Goal: Task Accomplishment & Management: Complete application form

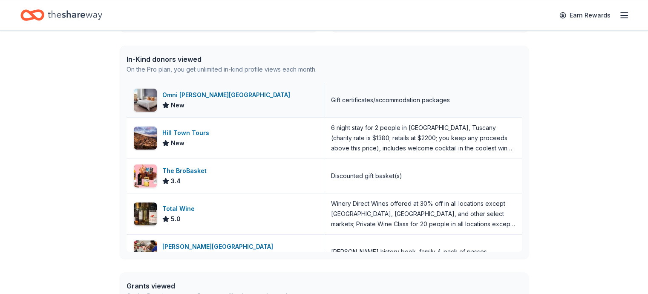
scroll to position [43, 0]
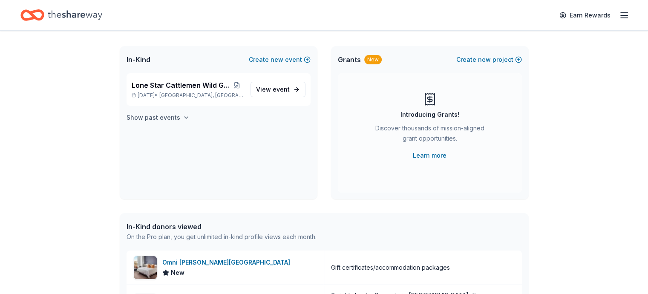
click at [165, 117] on h4 "Show past events" at bounding box center [153, 117] width 54 height 10
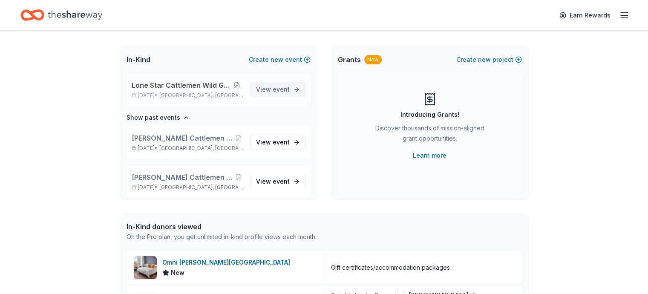
click at [276, 89] on span "event" at bounding box center [281, 89] width 17 height 7
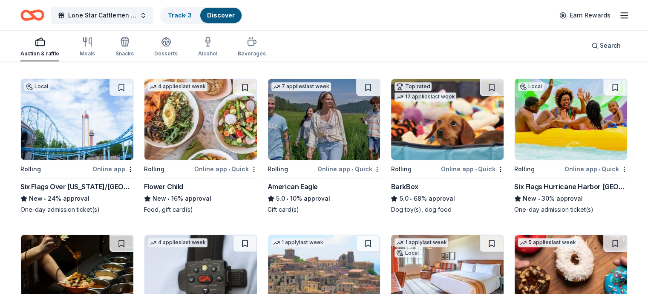
scroll to position [737, 0]
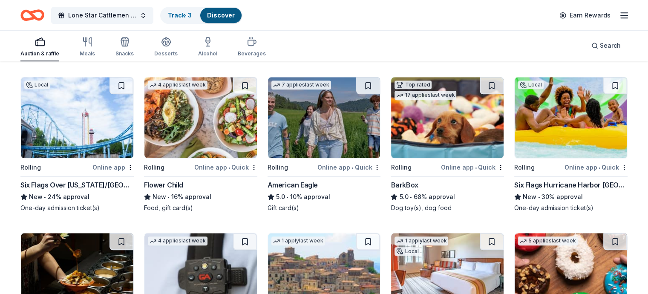
click at [450, 166] on div "Online app • Quick" at bounding box center [472, 167] width 63 height 11
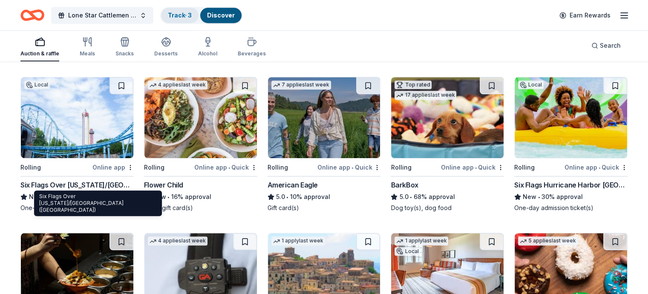
click at [192, 16] on link "Track · 3" at bounding box center [180, 14] width 24 height 7
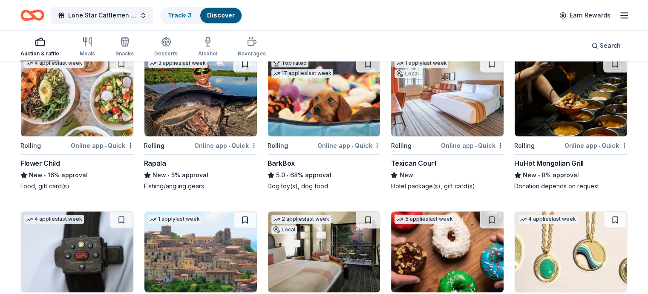
scroll to position [924, 0]
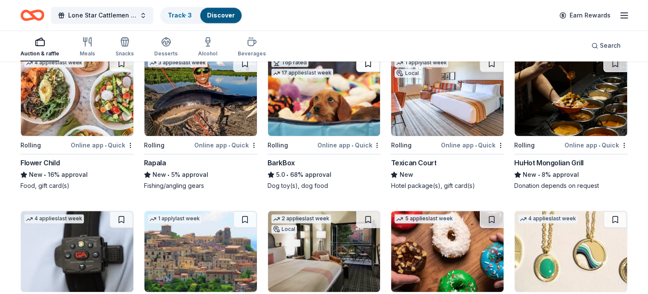
click at [365, 62] on button at bounding box center [368, 63] width 24 height 17
click at [186, 16] on link "Track · 4" at bounding box center [180, 14] width 24 height 7
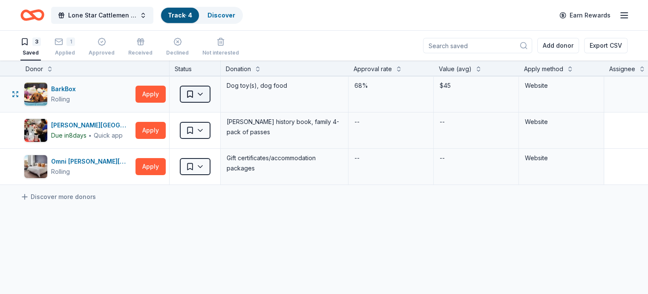
click at [213, 95] on html "Lone Star Cattlemen Wild Game Dinner Track · 4 Discover Earn Rewards 3 Saved 1 …" at bounding box center [324, 147] width 648 height 294
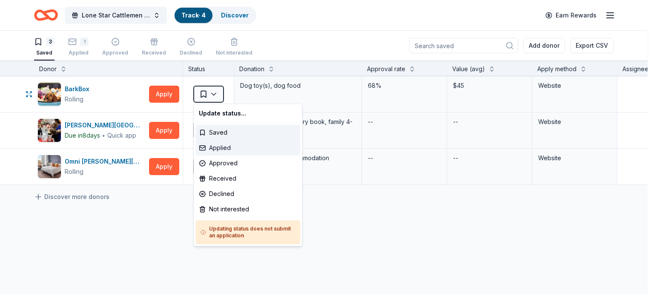
click at [227, 149] on div "Applied" at bounding box center [247, 147] width 105 height 15
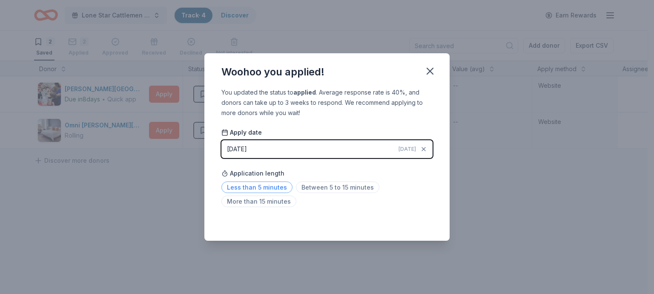
click at [255, 188] on span "Less than 5 minutes" at bounding box center [256, 186] width 71 height 11
click at [430, 73] on icon "button" at bounding box center [430, 71] width 12 height 12
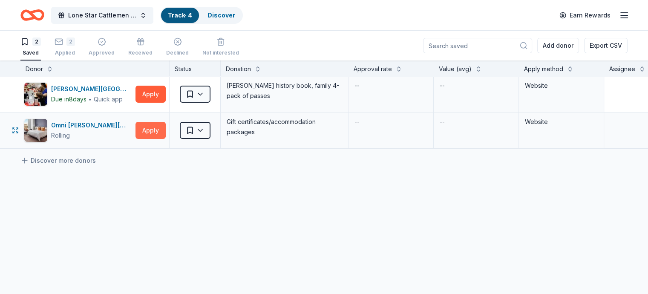
click at [166, 131] on button "Apply" at bounding box center [150, 130] width 30 height 17
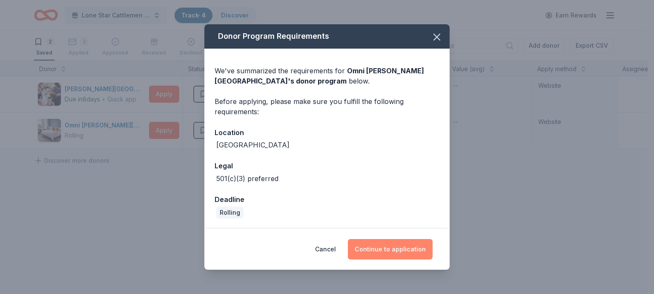
click at [383, 249] on button "Continue to application" at bounding box center [390, 249] width 85 height 20
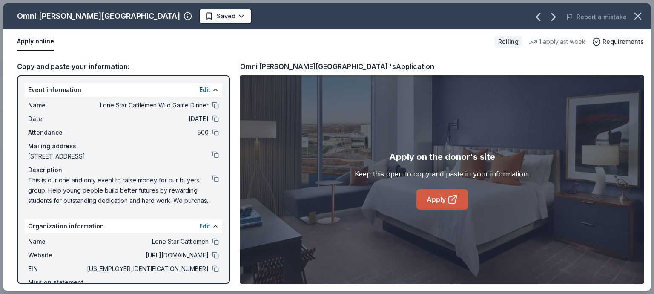
drag, startPoint x: 135, startPoint y: 106, endPoint x: 439, endPoint y: 200, distance: 319.1
click at [439, 200] on link "Apply" at bounding box center [442, 199] width 52 height 20
drag, startPoint x: 144, startPoint y: 254, endPoint x: 465, endPoint y: 34, distance: 389.0
click at [463, 38] on div "Apply online" at bounding box center [252, 42] width 471 height 18
click at [165, 14] on html "Lone Star Cattlemen Wild Game Dinner Track · 4 Discover Earn Rewards 2 Saved 2 …" at bounding box center [327, 147] width 654 height 294
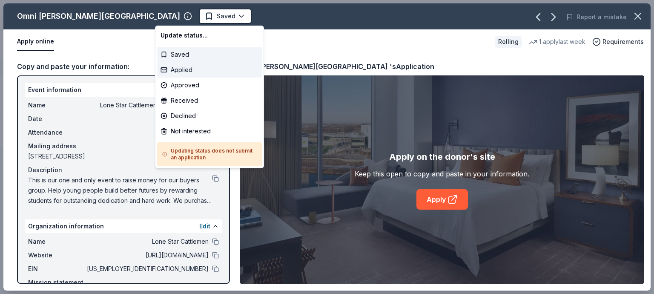
click at [182, 69] on div "Applied" at bounding box center [209, 69] width 105 height 15
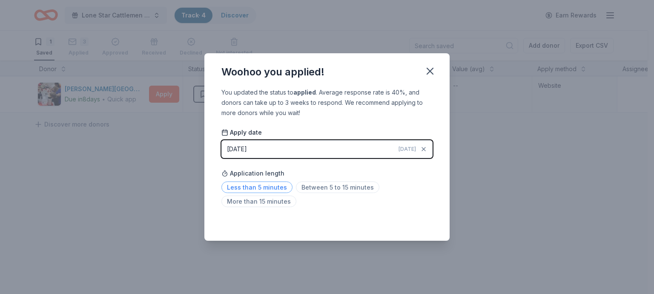
click at [257, 188] on span "Less than 5 minutes" at bounding box center [256, 186] width 71 height 11
click at [428, 69] on icon "button" at bounding box center [430, 71] width 6 height 6
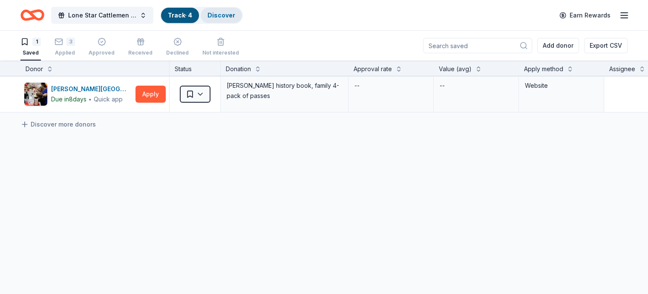
click at [232, 14] on link "Discover" at bounding box center [221, 14] width 28 height 7
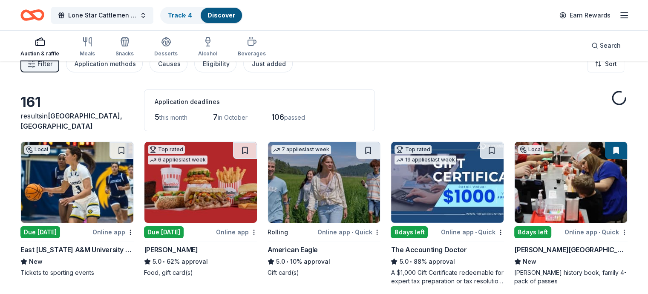
scroll to position [43, 0]
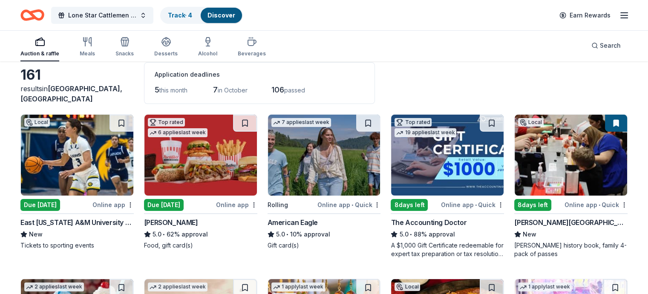
click at [187, 89] on span "this month" at bounding box center [173, 89] width 28 height 7
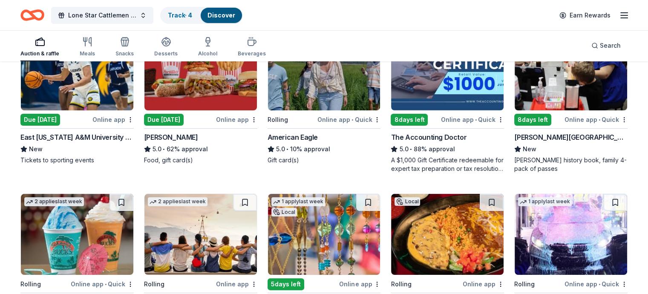
scroll to position [0, 0]
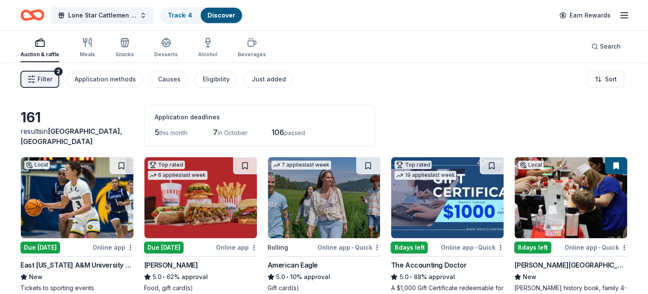
click at [238, 133] on span "in October" at bounding box center [233, 132] width 30 height 7
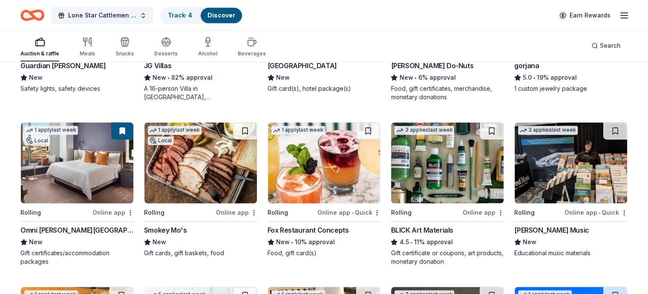
scroll to position [1192, 0]
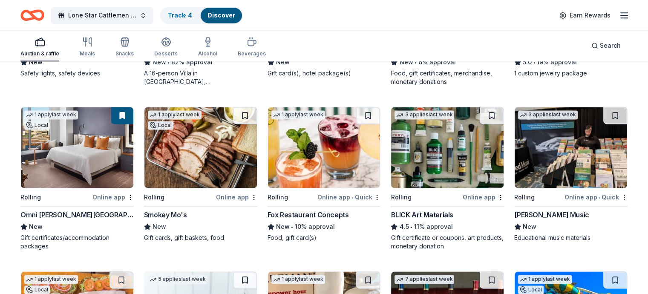
click at [230, 197] on div "Online app" at bounding box center [236, 197] width 41 height 11
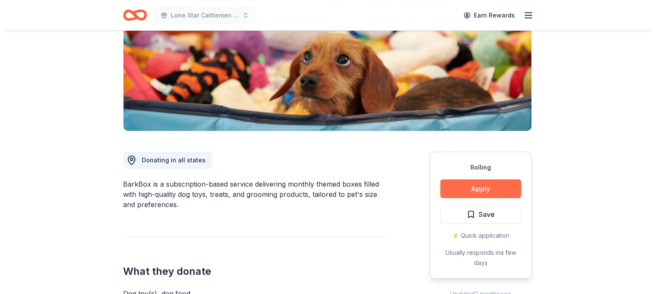
scroll to position [128, 0]
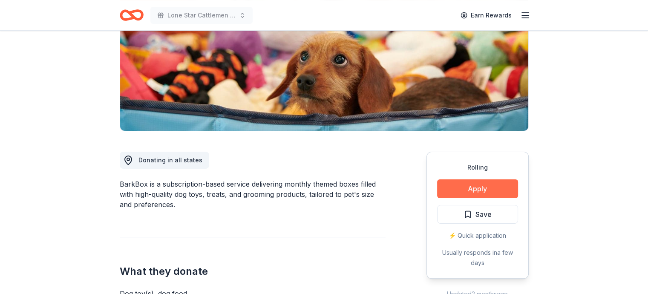
click at [484, 184] on button "Apply" at bounding box center [477, 188] width 81 height 19
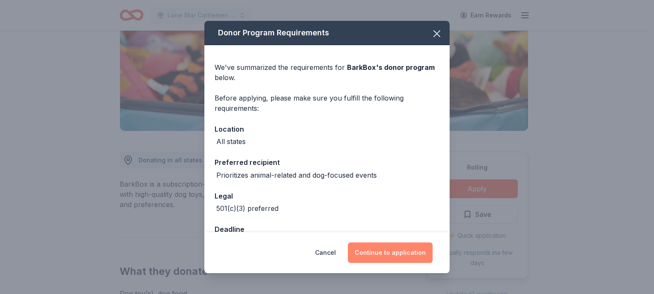
click at [398, 252] on button "Continue to application" at bounding box center [390, 252] width 85 height 20
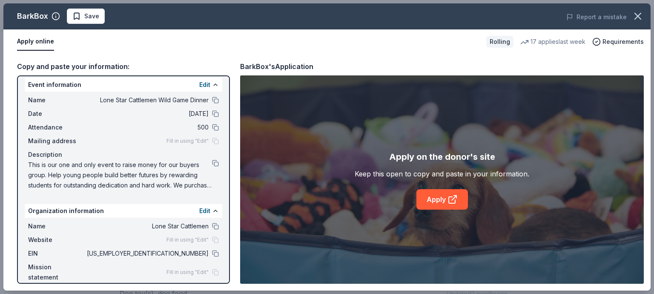
scroll to position [0, 0]
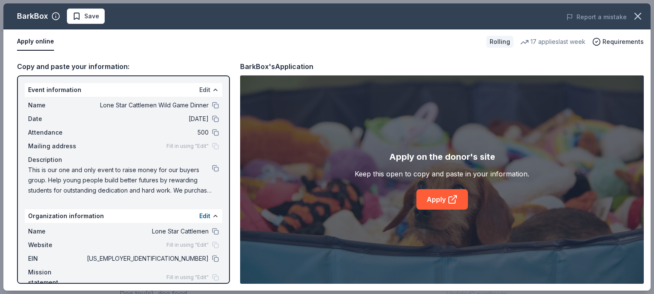
click at [199, 88] on button "Edit" at bounding box center [204, 90] width 11 height 10
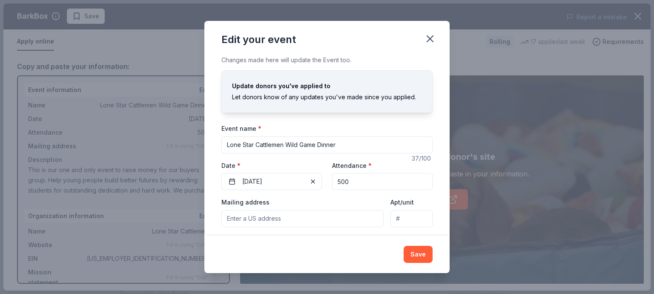
scroll to position [62, 0]
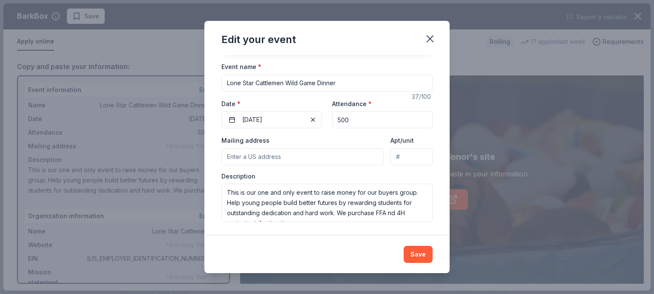
click at [238, 158] on input "Mailing address" at bounding box center [302, 156] width 162 height 17
type input "510 Knights Row, Cottonwood Shores, TX, 78657"
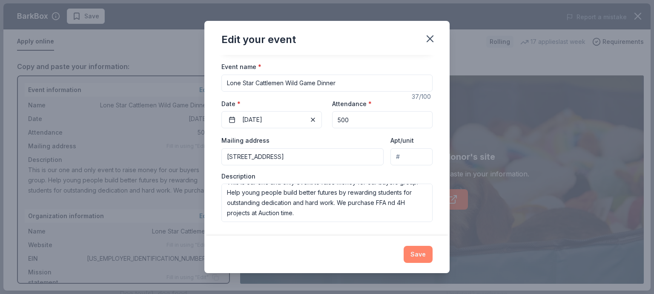
click at [416, 254] on button "Save" at bounding box center [418, 254] width 29 height 17
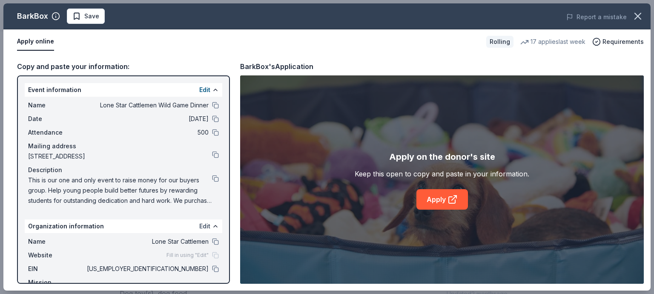
click at [199, 226] on button "Edit" at bounding box center [204, 226] width 11 height 10
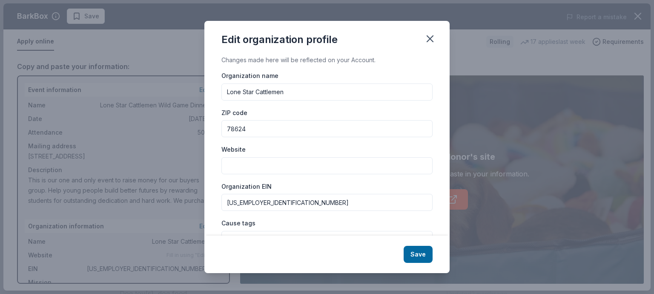
click at [241, 168] on input "Website" at bounding box center [326, 165] width 211 height 17
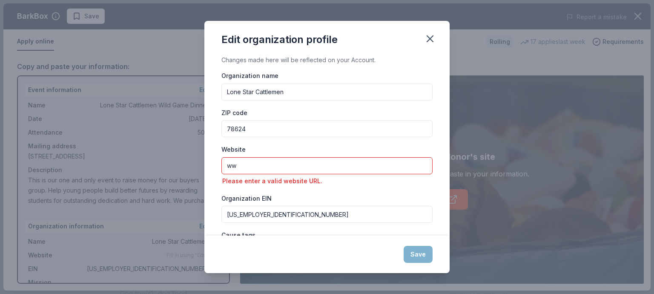
type input "w"
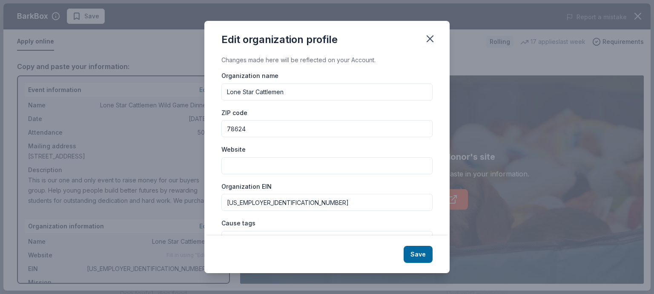
paste input "[URL][DOMAIN_NAME]"
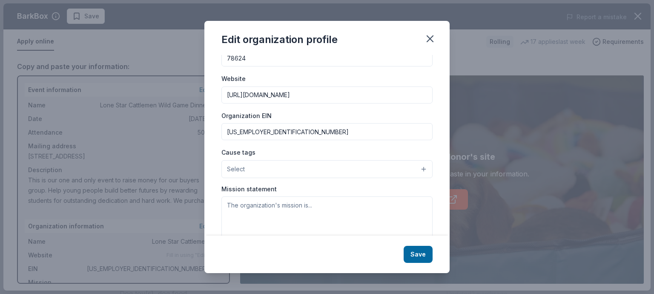
scroll to position [104, 0]
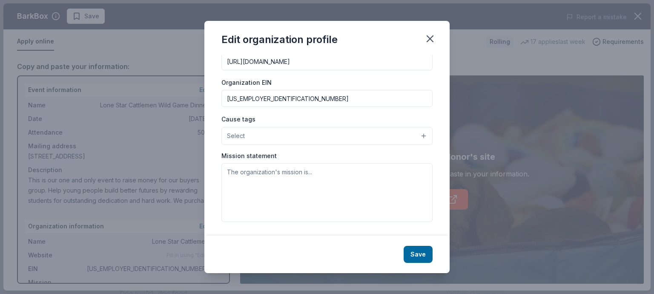
type input "[URL][DOMAIN_NAME]"
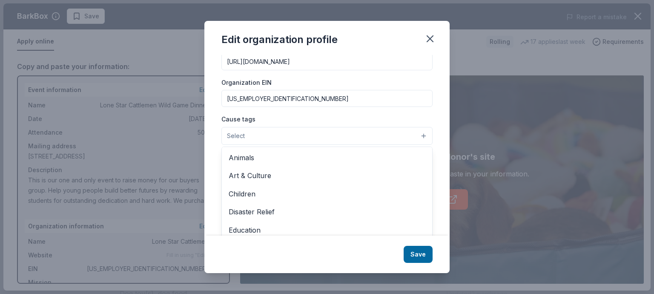
click at [417, 134] on button "Select" at bounding box center [326, 136] width 211 height 18
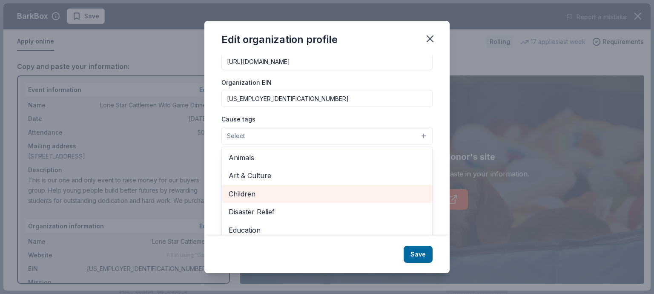
click at [247, 195] on span "Children" at bounding box center [327, 193] width 197 height 11
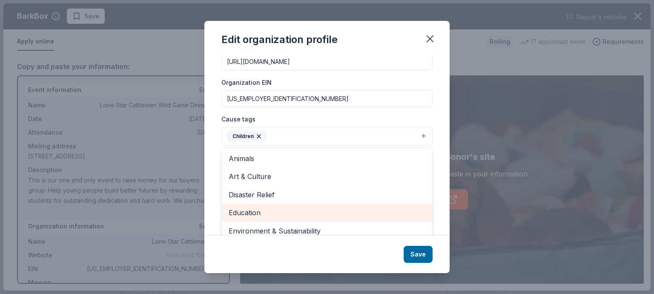
click at [251, 212] on span "Education" at bounding box center [327, 212] width 197 height 11
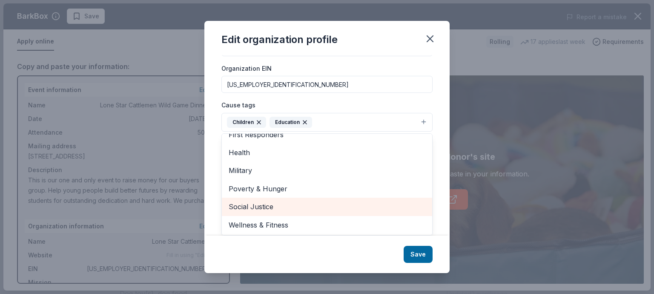
scroll to position [0, 0]
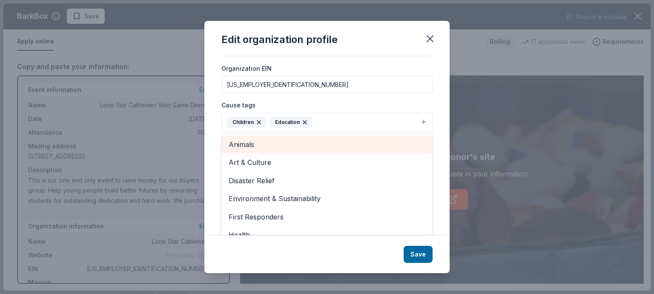
click at [250, 143] on span "Animals" at bounding box center [327, 144] width 197 height 11
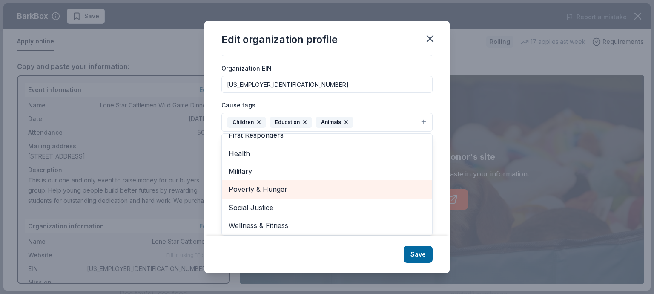
scroll to position [64, 0]
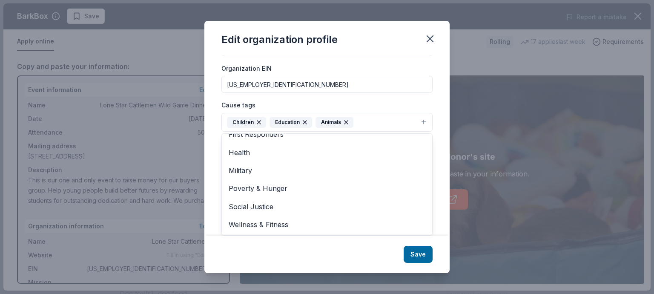
click at [422, 254] on div "Edit organization profile Changes made here will be reflected on your Account. …" at bounding box center [326, 147] width 245 height 252
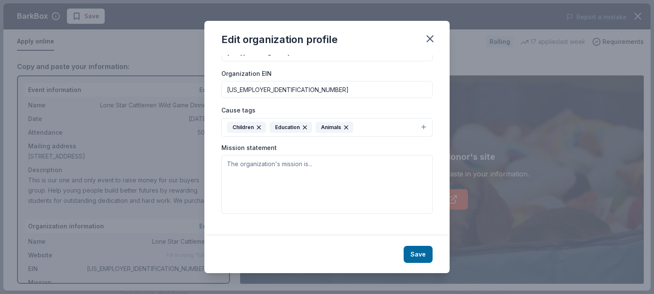
scroll to position [105, 0]
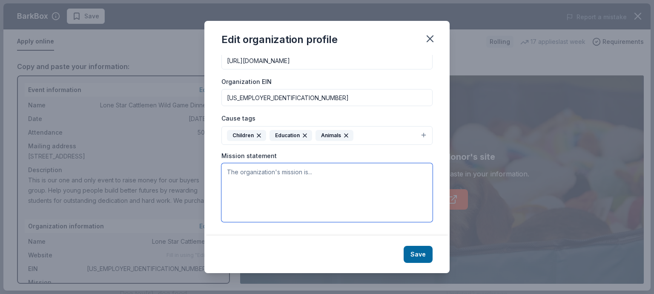
click at [274, 182] on textarea at bounding box center [326, 192] width 211 height 59
paste textarea "Mission: Benefiting Texas Youth Through the Purchase of Show Projects. History:…"
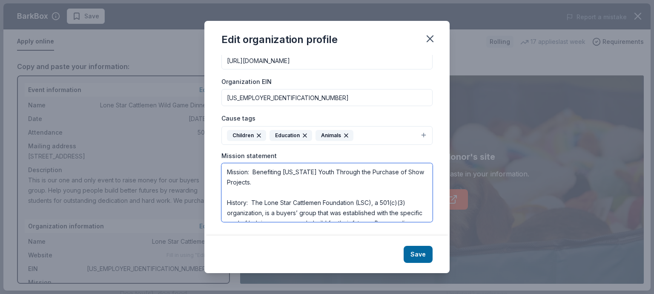
scroll to position [128, 0]
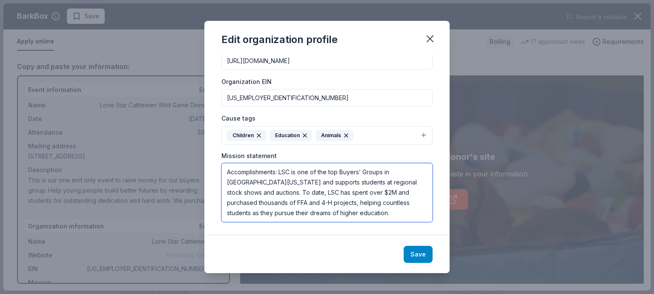
type textarea "Mission: Benefiting Texas Youth Through the Purchase of Show Projects. History:…"
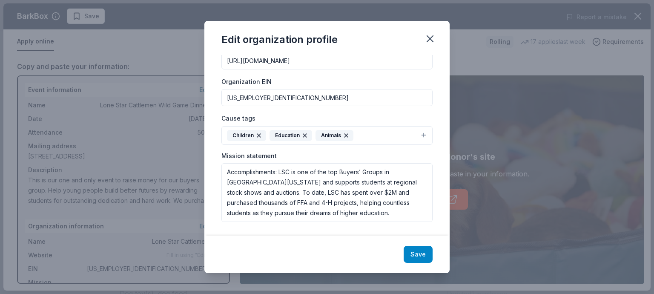
click at [419, 252] on button "Save" at bounding box center [418, 254] width 29 height 17
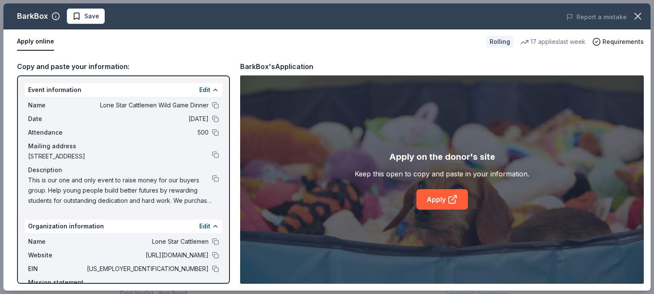
scroll to position [0, 0]
click at [442, 196] on link "Apply" at bounding box center [442, 199] width 52 height 20
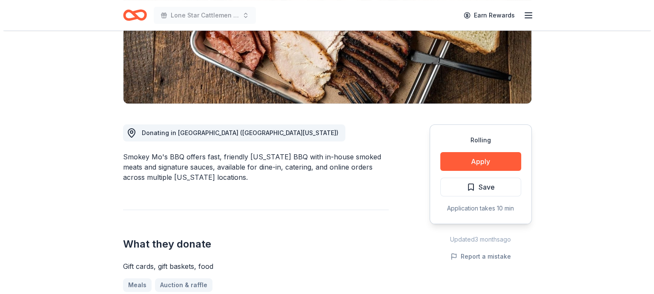
scroll to position [170, 0]
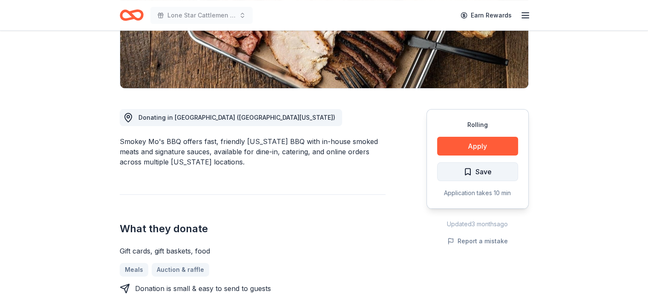
click at [468, 168] on span "Save" at bounding box center [477, 171] width 28 height 11
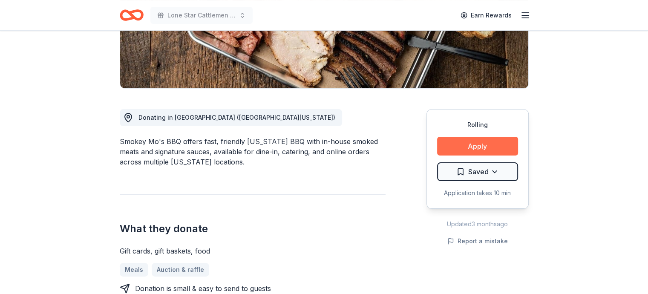
click at [479, 145] on button "Apply" at bounding box center [477, 146] width 81 height 19
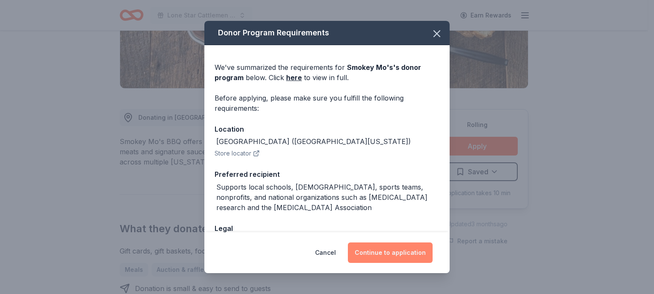
click at [400, 253] on button "Continue to application" at bounding box center [390, 252] width 85 height 20
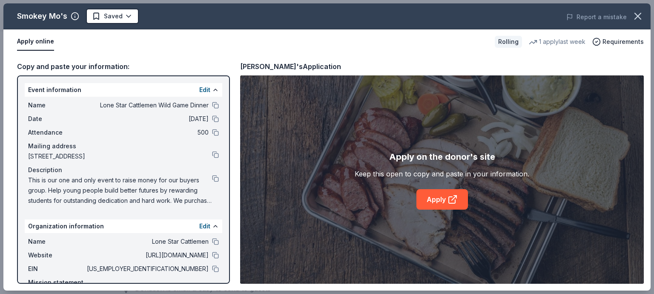
drag, startPoint x: 209, startPoint y: 106, endPoint x: 431, endPoint y: 123, distance: 222.5
click at [428, 123] on div "Apply on the donor's site Keep this open to copy and paste in your information.…" at bounding box center [442, 179] width 404 height 208
click at [452, 199] on icon at bounding box center [454, 197] width 5 height 5
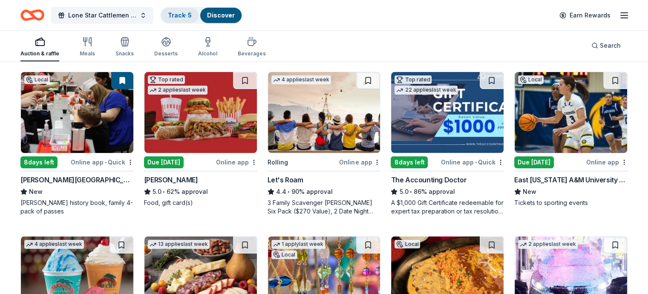
click at [192, 15] on link "Track · 5" at bounding box center [180, 14] width 24 height 7
click at [189, 14] on link "Track · 5" at bounding box center [180, 14] width 24 height 7
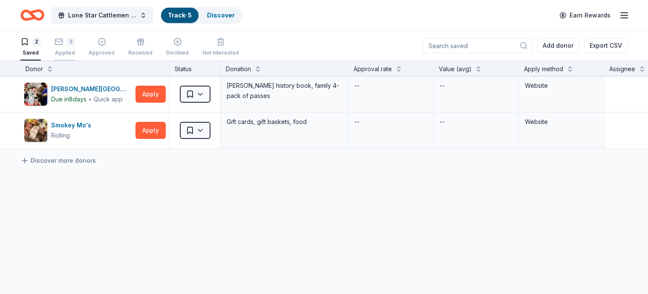
click at [63, 43] on icon "button" at bounding box center [59, 41] width 9 height 9
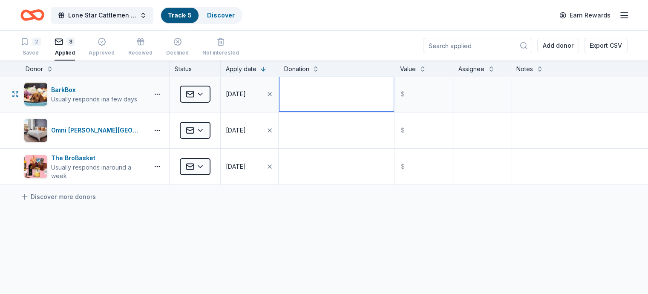
click at [319, 93] on textarea at bounding box center [336, 94] width 114 height 34
click at [214, 94] on html "Lone Star Cattlemen Wild Game Dinner Track · 5 Discover Earn Rewards 2 Saved 3 …" at bounding box center [324, 147] width 648 height 294
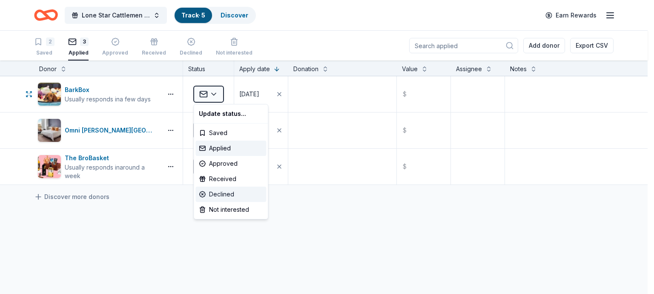
click at [218, 194] on div "Declined" at bounding box center [230, 193] width 71 height 15
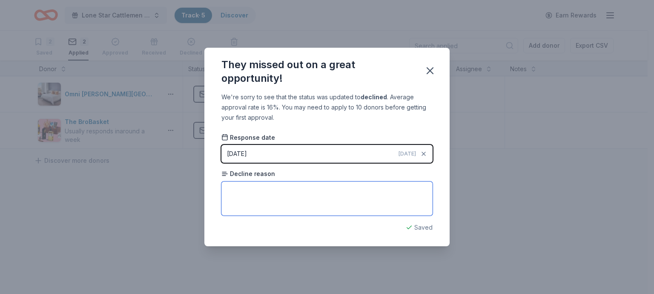
click at [257, 198] on textarea at bounding box center [326, 198] width 211 height 34
type textarea "switching focus"
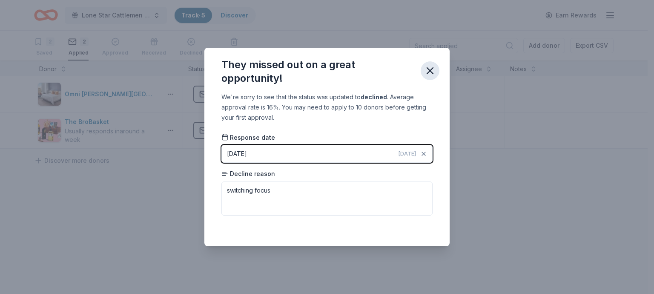
click at [432, 68] on icon "button" at bounding box center [430, 71] width 6 height 6
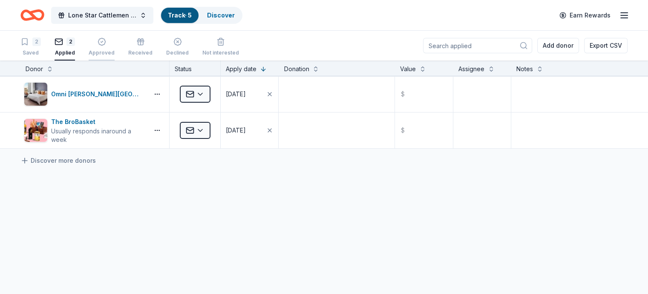
click at [106, 43] on icon "button" at bounding box center [102, 41] width 9 height 9
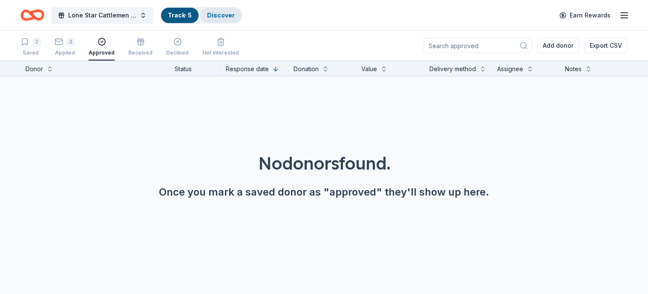
click at [235, 15] on link "Discover" at bounding box center [221, 14] width 28 height 7
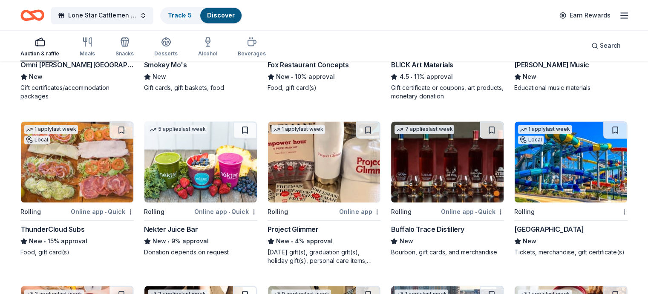
scroll to position [1344, 0]
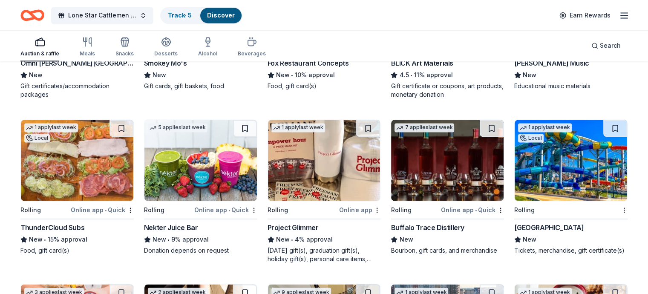
click at [559, 227] on div "[GEOGRAPHIC_DATA]" at bounding box center [548, 227] width 69 height 10
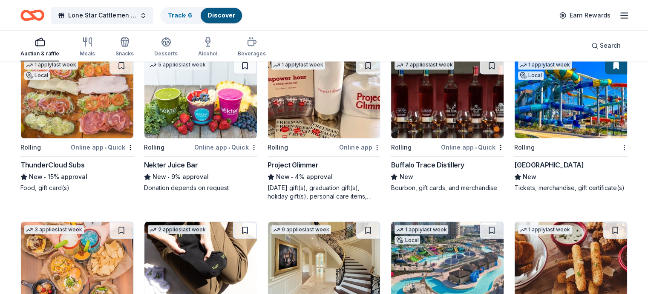
scroll to position [1544, 0]
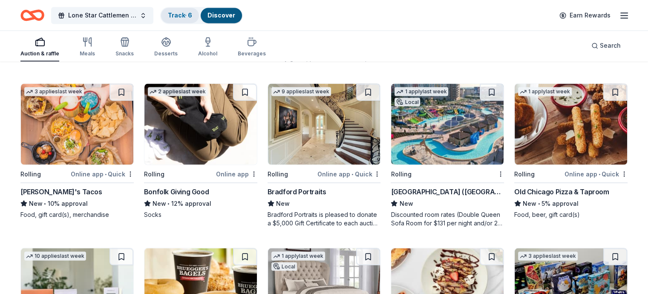
click at [189, 21] on div "Track · 6" at bounding box center [180, 15] width 38 height 15
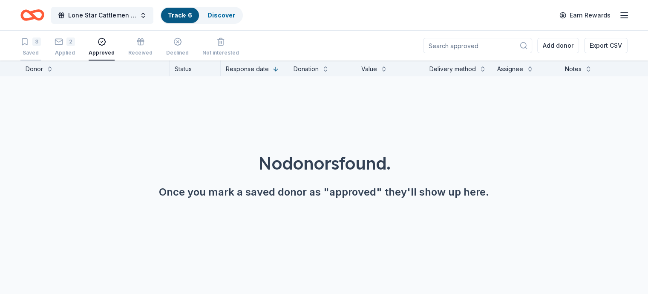
click at [41, 43] on div "3" at bounding box center [30, 41] width 20 height 9
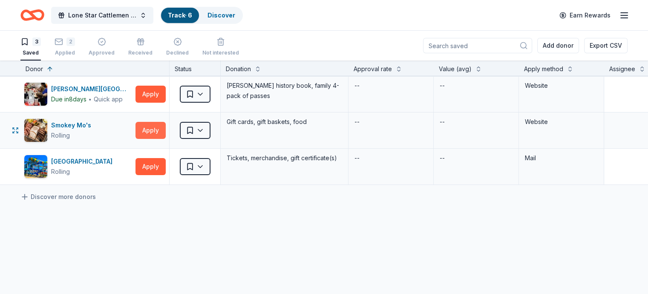
click at [166, 130] on button "Apply" at bounding box center [150, 130] width 30 height 17
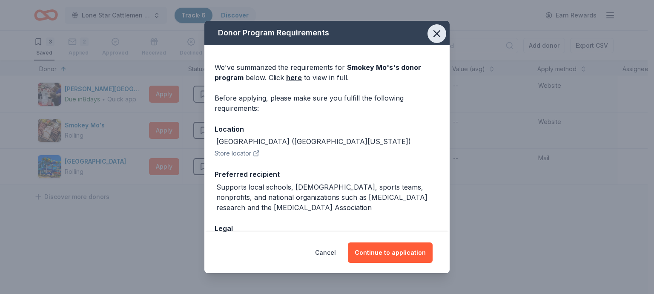
click at [434, 32] on icon "button" at bounding box center [437, 34] width 6 height 6
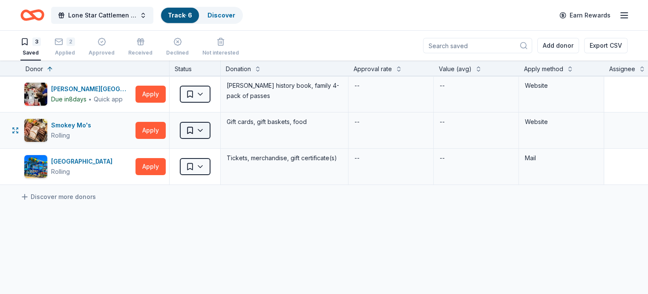
click at [215, 130] on html "Lone Star Cattlemen Wild Game Dinner Track · 6 Discover Earn Rewards 3 Saved 2 …" at bounding box center [324, 147] width 648 height 294
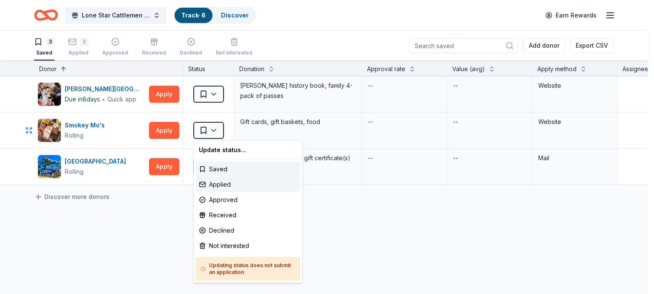
click at [220, 182] on div "Applied" at bounding box center [247, 184] width 105 height 15
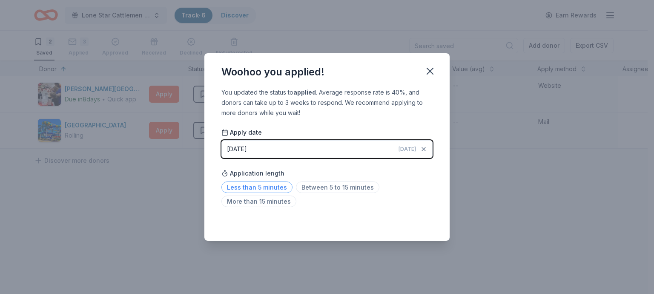
click at [254, 185] on span "Less than 5 minutes" at bounding box center [256, 186] width 71 height 11
click at [428, 70] on icon "button" at bounding box center [430, 71] width 12 height 12
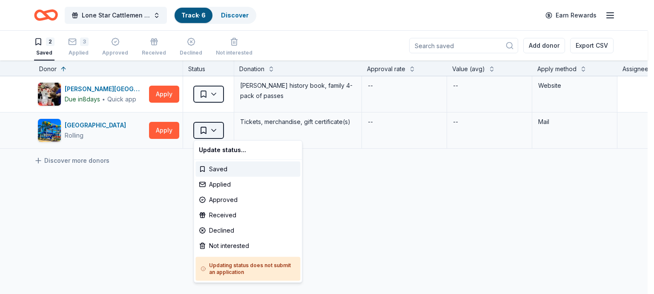
click at [215, 130] on html "Lone Star Cattlemen Wild Game Dinner Track · 6 Discover Earn Rewards 2 Saved 3 …" at bounding box center [327, 147] width 654 height 294
click at [220, 186] on div "Applied" at bounding box center [247, 184] width 105 height 15
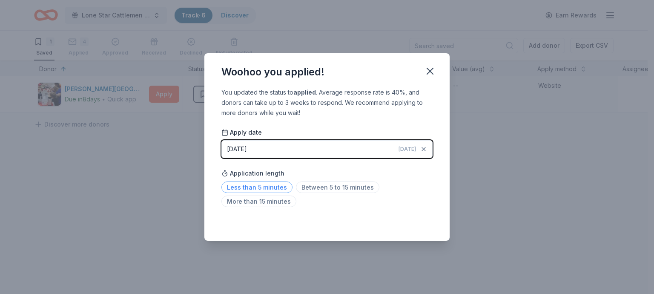
click at [259, 184] on span "Less than 5 minutes" at bounding box center [256, 186] width 71 height 11
click at [430, 69] on icon "button" at bounding box center [430, 71] width 12 height 12
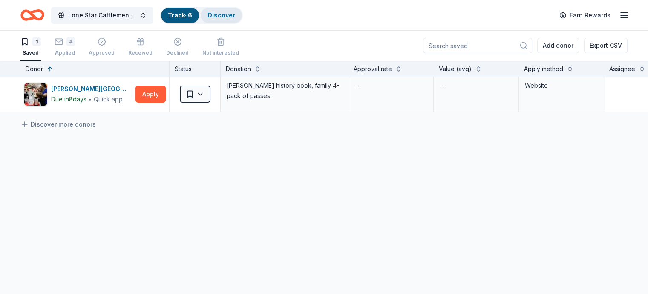
click at [235, 12] on link "Discover" at bounding box center [221, 14] width 28 height 7
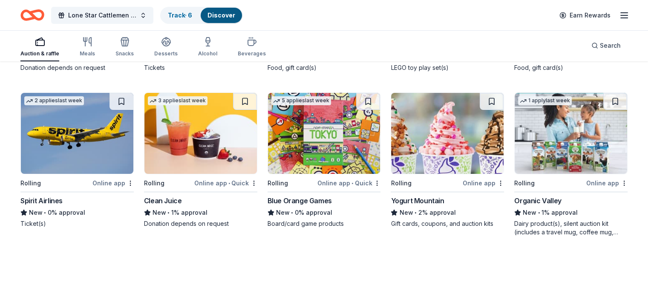
scroll to position [3162, 0]
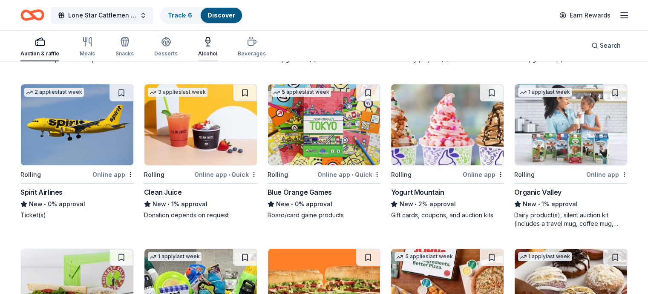
click at [210, 41] on icon "button" at bounding box center [208, 41] width 4 height 0
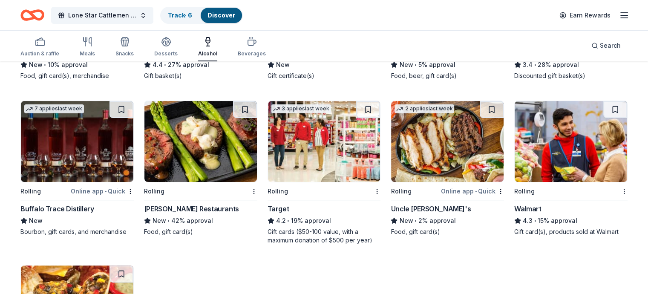
scroll to position [213, 0]
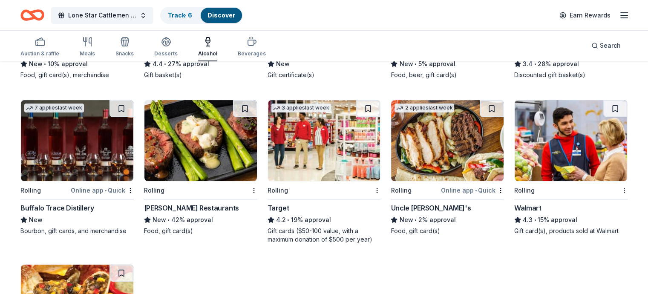
click at [94, 170] on img at bounding box center [77, 140] width 112 height 81
click at [192, 14] on link "Track · 7" at bounding box center [180, 14] width 24 height 7
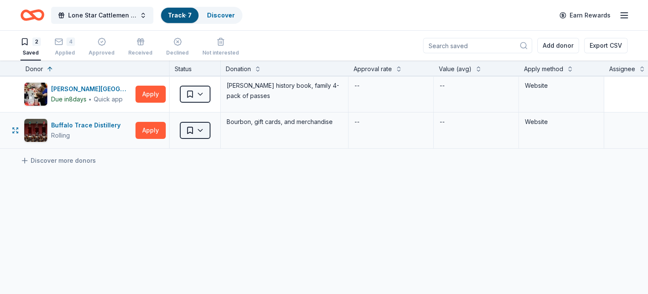
click at [213, 130] on html "Lone Star Cattlemen Wild Game Dinner Track · 7 Discover Earn Rewards 2 Saved 4 …" at bounding box center [324, 147] width 648 height 294
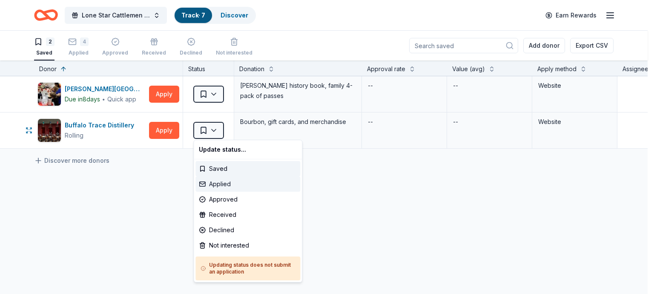
click at [224, 185] on div "Applied" at bounding box center [247, 183] width 105 height 15
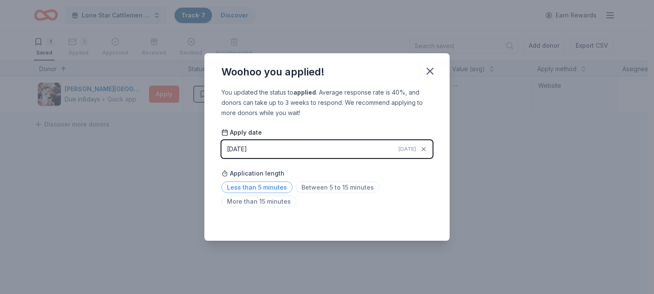
click at [249, 185] on span "Less than 5 minutes" at bounding box center [256, 186] width 71 height 11
click at [431, 69] on icon "button" at bounding box center [430, 71] width 12 height 12
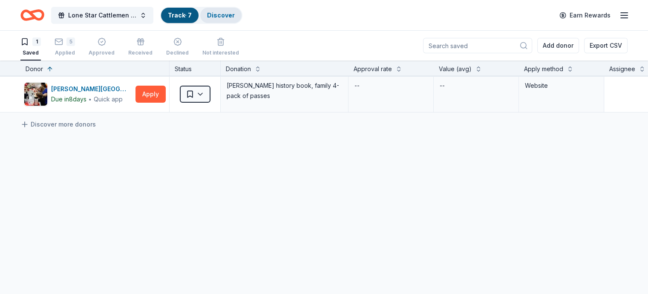
click at [241, 10] on div "Discover" at bounding box center [220, 15] width 41 height 15
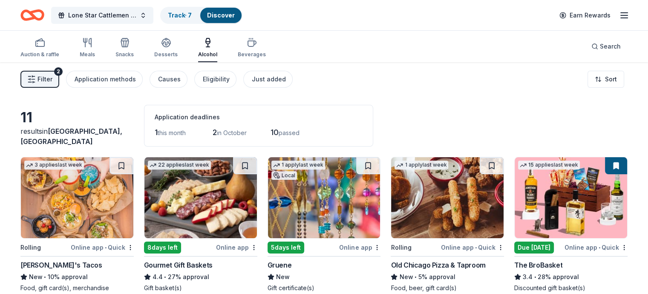
click at [208, 46] on icon "button" at bounding box center [208, 45] width 0 height 3
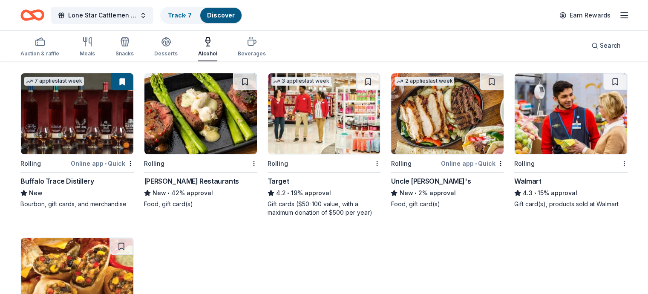
scroll to position [207, 0]
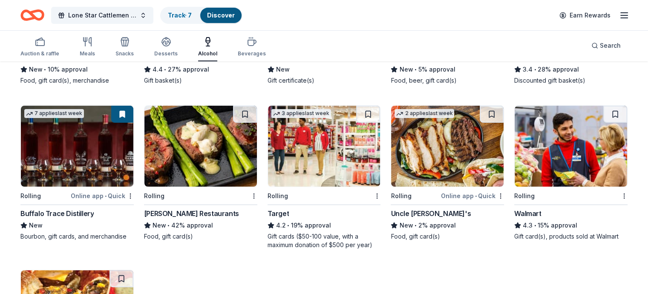
click at [205, 155] on img at bounding box center [200, 146] width 112 height 81
click at [310, 142] on img at bounding box center [324, 146] width 112 height 81
click at [551, 152] on img at bounding box center [570, 146] width 112 height 81
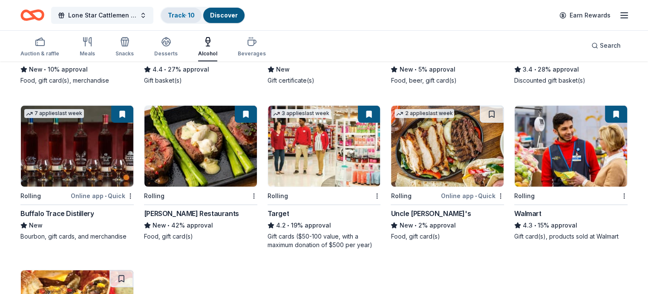
click at [195, 17] on link "Track · 10" at bounding box center [181, 14] width 27 height 7
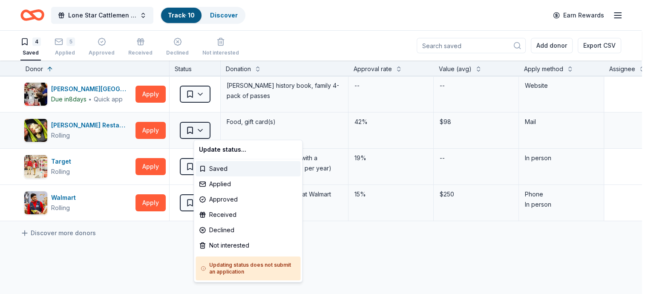
click at [213, 127] on html "Lone Star Cattlemen Wild Game Dinner Track · 10 Discover Earn Rewards 4 Saved 5…" at bounding box center [324, 147] width 648 height 294
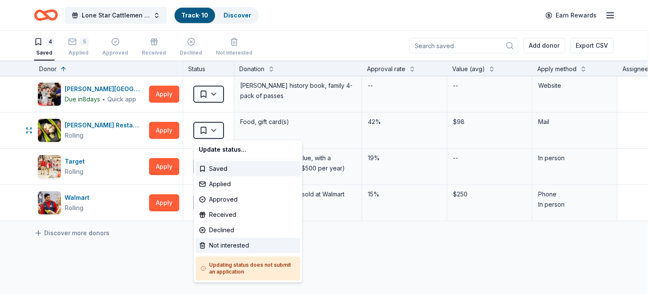
click at [232, 245] on div "Not interested" at bounding box center [247, 245] width 105 height 15
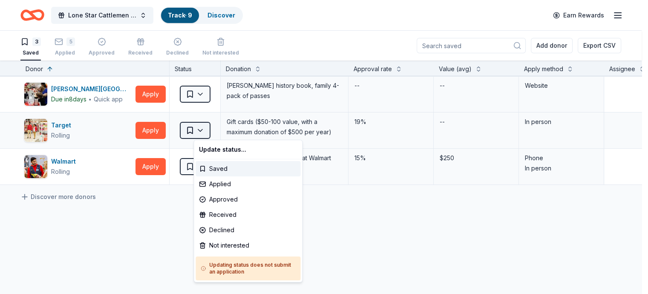
click at [214, 130] on html "Lone Star Cattlemen Wild Game Dinner Track · 9 Discover Earn Rewards 3 Saved 5 …" at bounding box center [324, 147] width 648 height 294
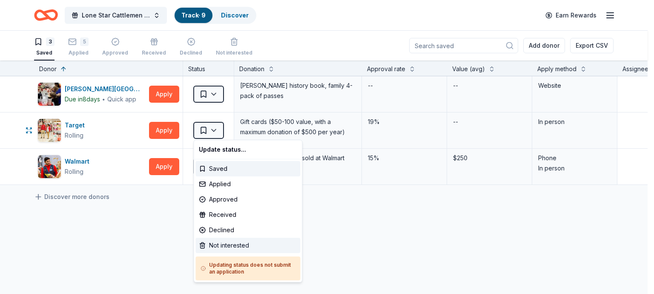
click at [232, 246] on div "Not interested" at bounding box center [247, 245] width 105 height 15
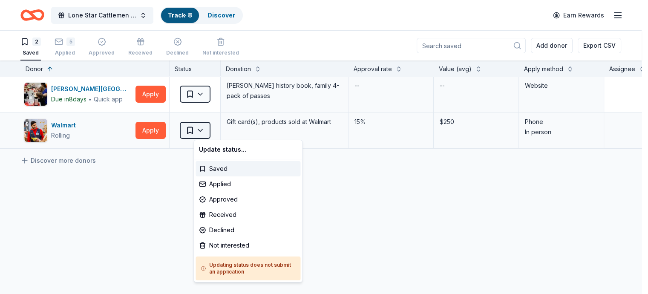
click at [213, 129] on html "Lone Star Cattlemen Wild Game Dinner Track · 8 Discover Earn Rewards 2 Saved 5 …" at bounding box center [324, 147] width 648 height 294
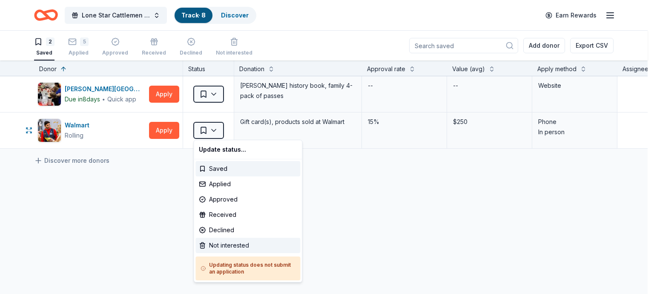
click at [230, 245] on div "Not interested" at bounding box center [247, 245] width 105 height 15
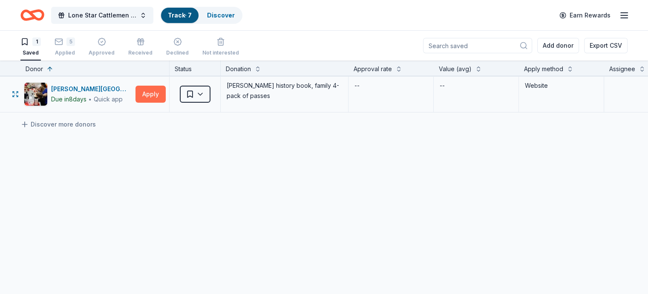
click at [163, 94] on button "Apply" at bounding box center [150, 94] width 30 height 17
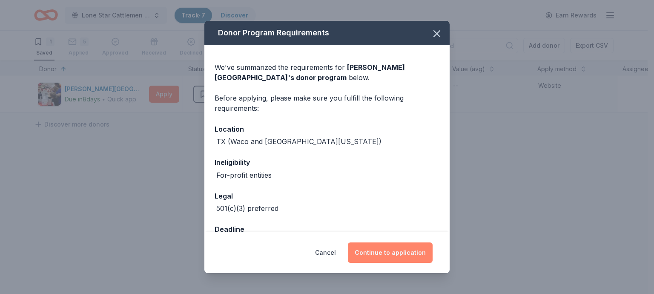
click at [393, 254] on button "Continue to application" at bounding box center [390, 252] width 85 height 20
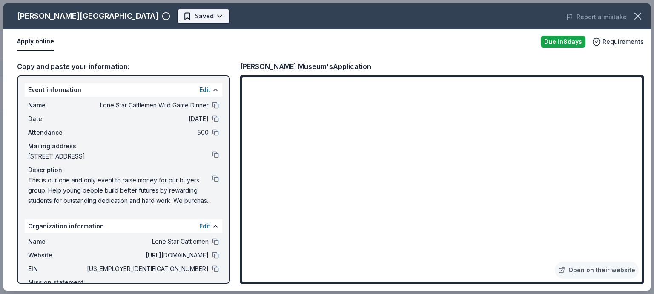
click at [149, 15] on html "Lone Star Cattlemen Wild Game Dinner Track · 7 Discover Earn Rewards 1 Saved 5 …" at bounding box center [327, 147] width 654 height 294
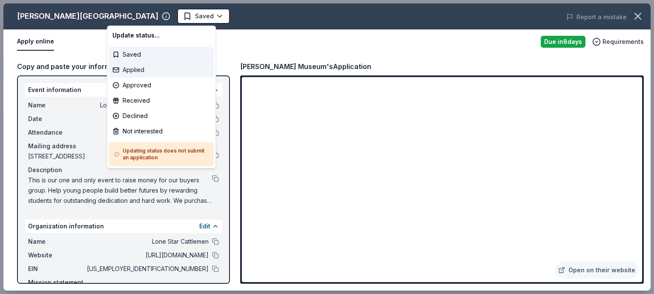
click at [142, 69] on div "Applied" at bounding box center [161, 69] width 105 height 15
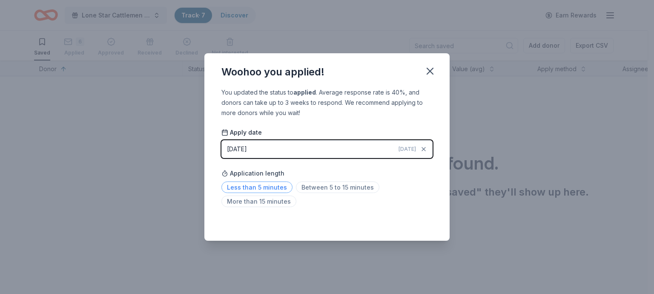
click at [272, 186] on span "Less than 5 minutes" at bounding box center [256, 186] width 71 height 11
click at [430, 69] on icon "button" at bounding box center [430, 71] width 12 height 12
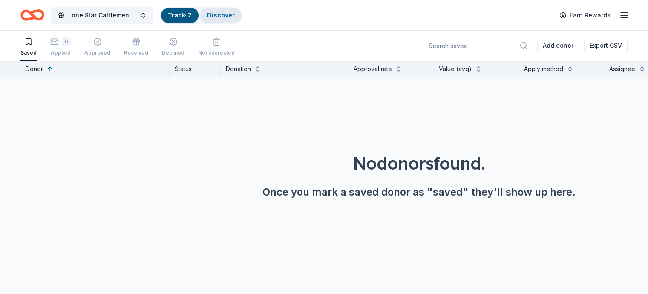
click at [235, 15] on link "Discover" at bounding box center [221, 14] width 28 height 7
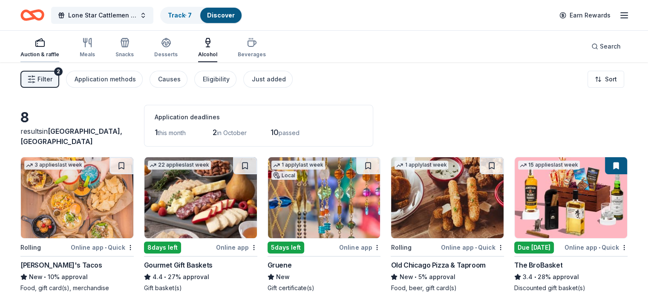
click at [45, 40] on icon "button" at bounding box center [40, 42] width 10 height 10
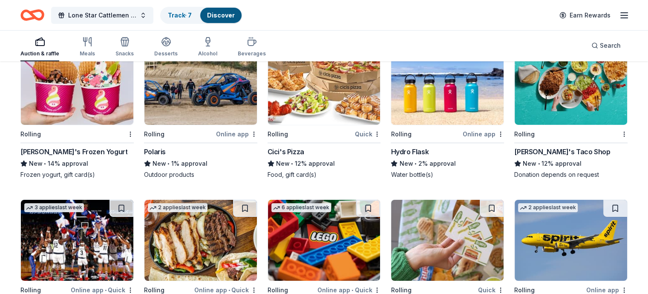
scroll to position [2897, 0]
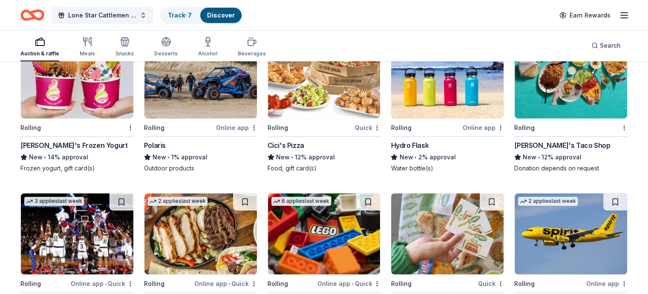
click at [438, 89] on img at bounding box center [447, 77] width 112 height 81
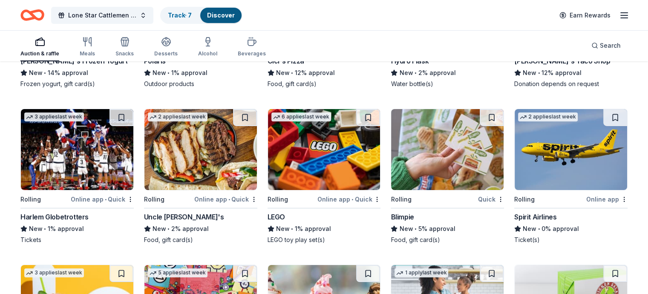
scroll to position [2982, 0]
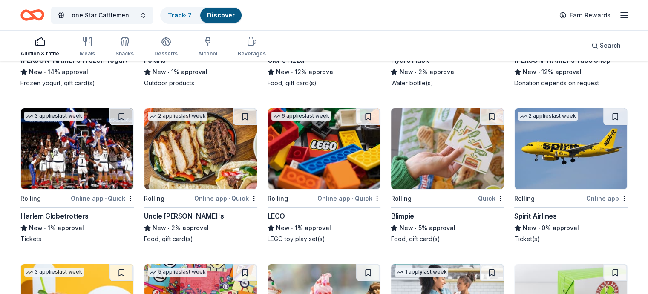
click at [341, 165] on img at bounding box center [324, 148] width 112 height 81
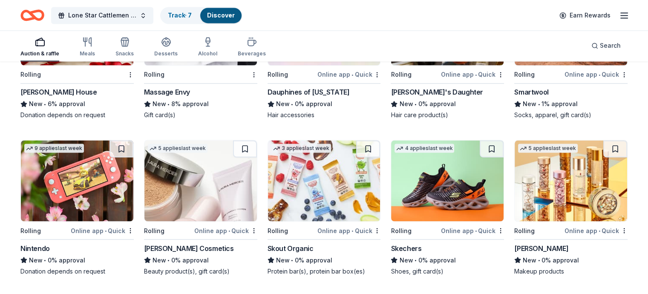
scroll to position [4628, 0]
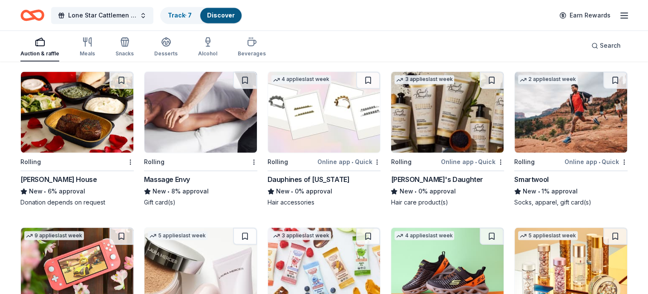
click at [445, 166] on div "Online app • Quick" at bounding box center [472, 161] width 63 height 11
click at [192, 12] on link "Track · 8" at bounding box center [180, 14] width 24 height 7
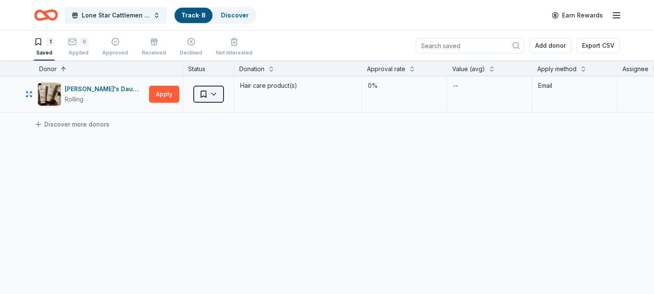
click at [215, 93] on html "Lone Star Cattlemen Wild Game Dinner Track · 8 Discover Earn Rewards 1 Saved 6 …" at bounding box center [327, 147] width 654 height 294
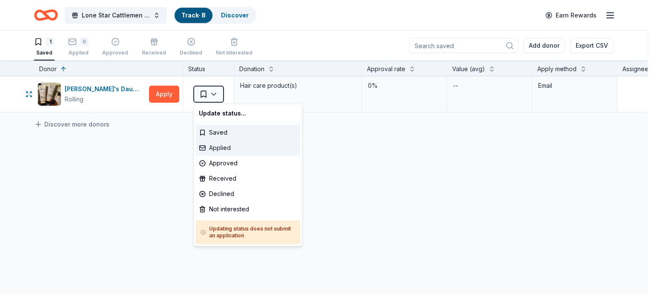
click at [219, 146] on div "Applied" at bounding box center [247, 147] width 105 height 15
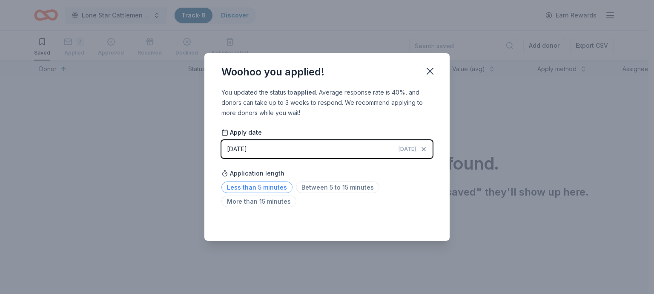
click at [274, 187] on span "Less than 5 minutes" at bounding box center [256, 186] width 71 height 11
click at [436, 67] on icon "button" at bounding box center [430, 71] width 12 height 12
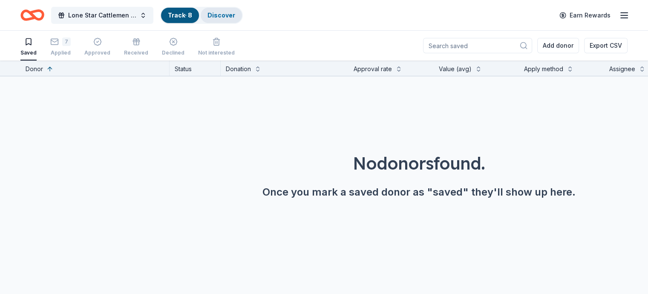
click at [235, 11] on link "Discover" at bounding box center [221, 14] width 28 height 7
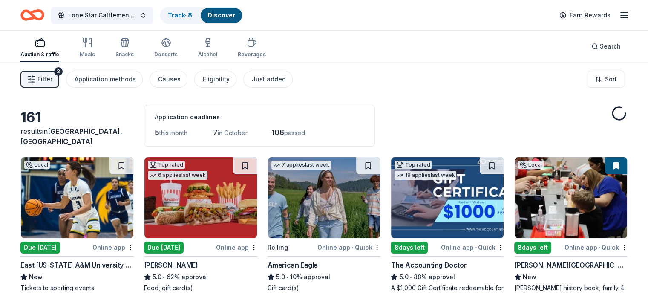
click at [218, 130] on span "7" at bounding box center [215, 132] width 5 height 9
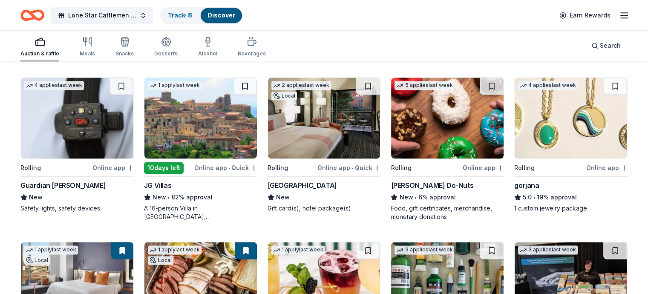
scroll to position [1064, 0]
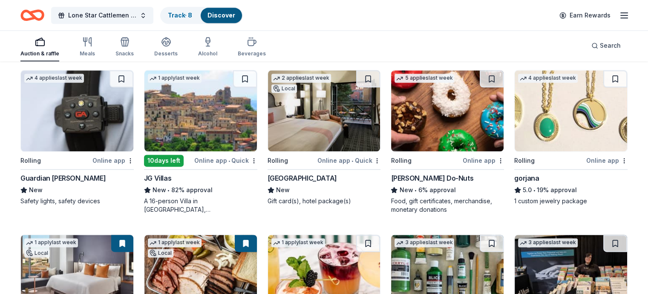
click at [310, 132] on img at bounding box center [324, 110] width 112 height 81
click at [192, 17] on link "Track · 9" at bounding box center [180, 14] width 24 height 7
click at [192, 14] on link "Track · 9" at bounding box center [180, 14] width 24 height 7
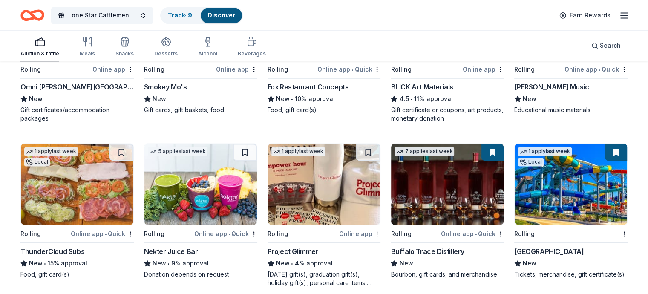
scroll to position [894, 0]
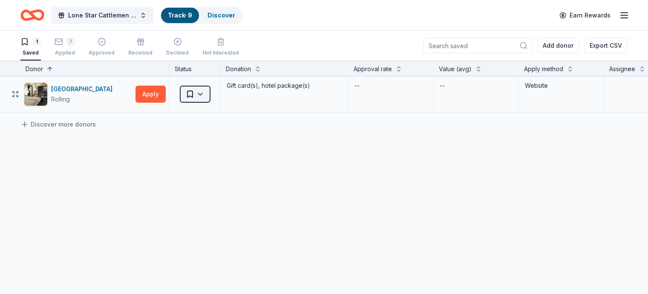
click at [213, 93] on html "Lone Star Cattlemen Wild Game Dinner Track · 9 Discover Earn Rewards 1 Saved 7 …" at bounding box center [324, 147] width 648 height 294
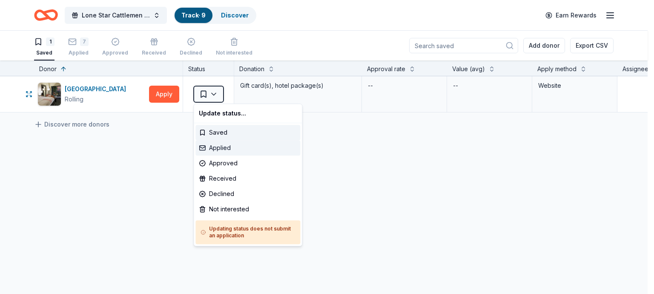
click at [216, 148] on div "Applied" at bounding box center [247, 147] width 105 height 15
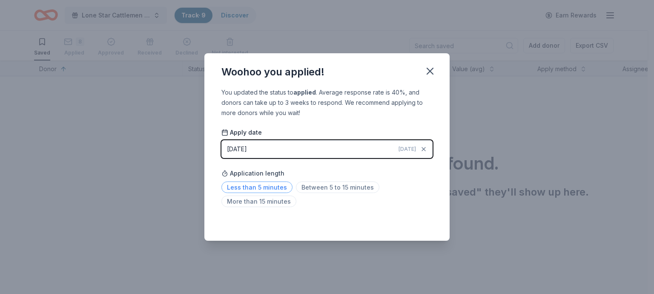
click at [255, 187] on span "Less than 5 minutes" at bounding box center [256, 186] width 71 height 11
click at [430, 73] on icon "button" at bounding box center [430, 71] width 12 height 12
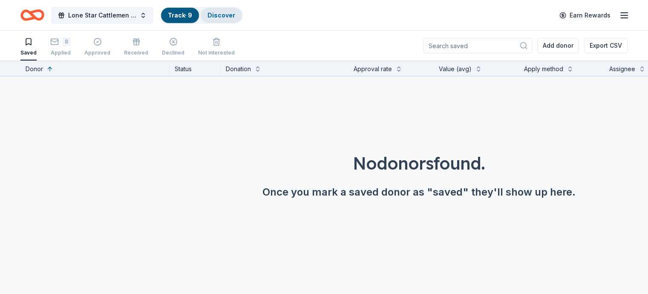
click at [235, 18] on link "Discover" at bounding box center [221, 14] width 28 height 7
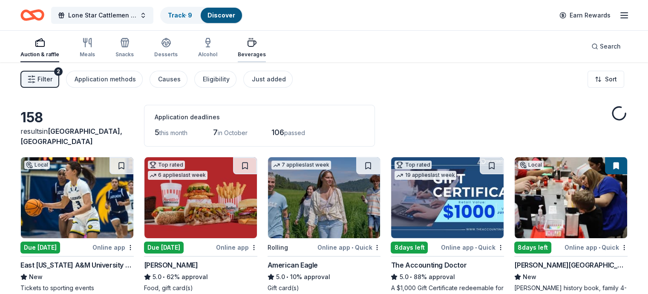
click at [256, 44] on icon "button" at bounding box center [252, 42] width 10 height 10
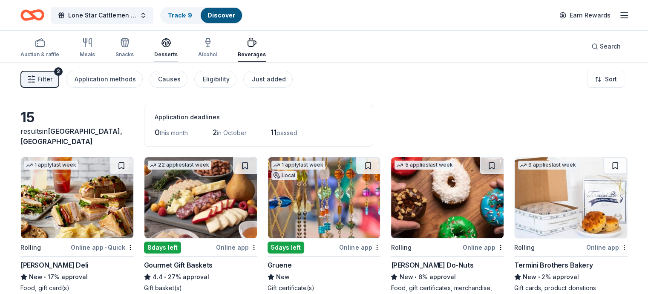
click at [170, 41] on icon "button" at bounding box center [166, 42] width 9 height 6
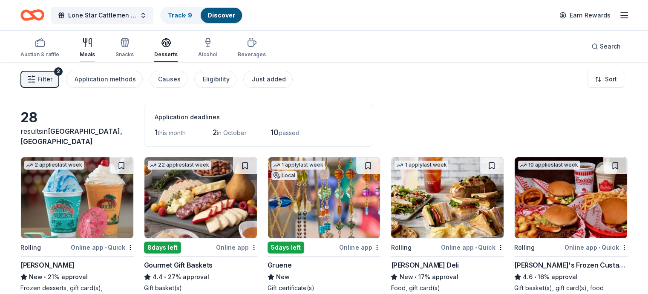
click at [92, 43] on icon "button" at bounding box center [87, 42] width 10 height 10
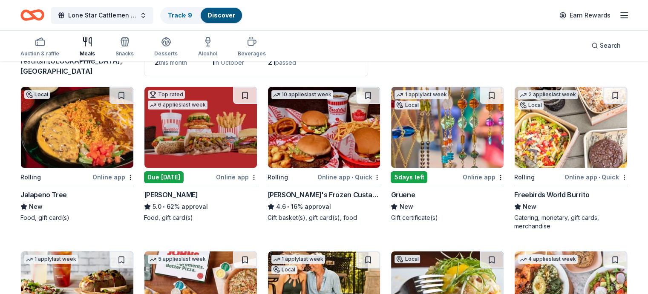
scroll to position [85, 0]
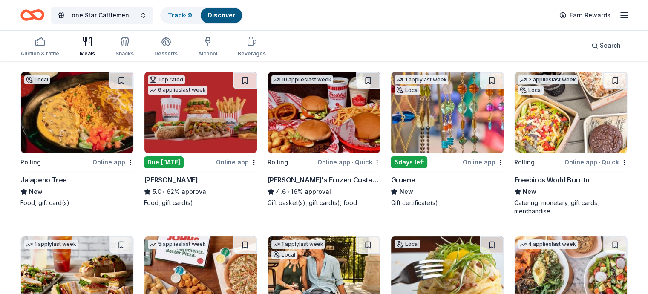
click at [528, 100] on img at bounding box center [570, 112] width 112 height 81
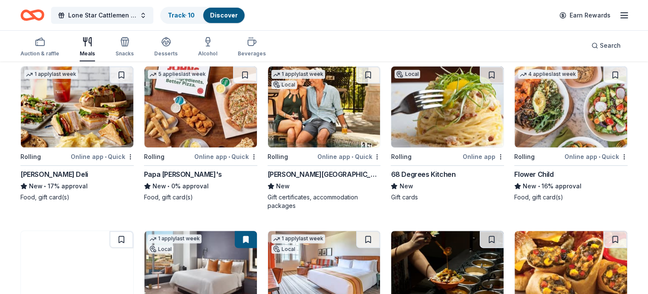
scroll to position [255, 0]
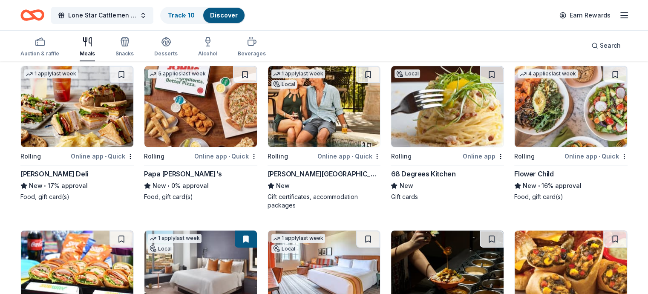
click at [423, 118] on img at bounding box center [447, 106] width 112 height 81
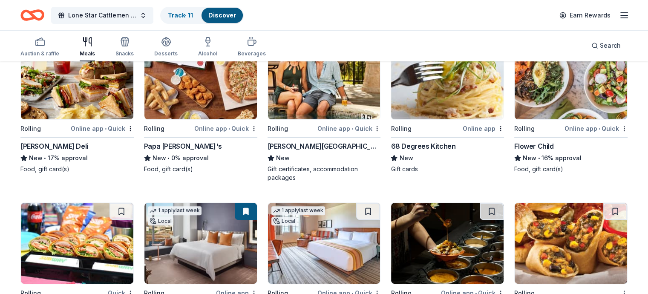
scroll to position [298, 0]
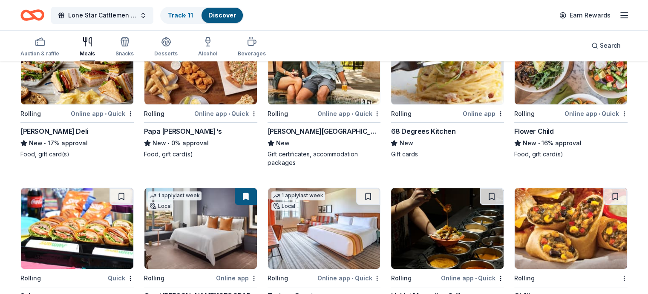
click at [326, 113] on div "Online app • Quick" at bounding box center [348, 113] width 63 height 11
click at [193, 15] on link "Track · 12" at bounding box center [181, 14] width 26 height 7
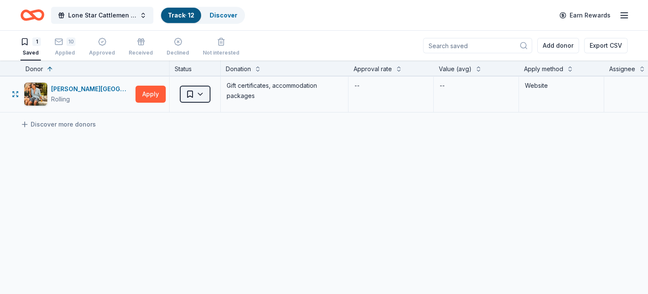
click at [215, 94] on html "Lone Star Cattlemen Wild Game Dinner Track · 12 Discover Earn Rewards 1 Saved 1…" at bounding box center [324, 147] width 648 height 294
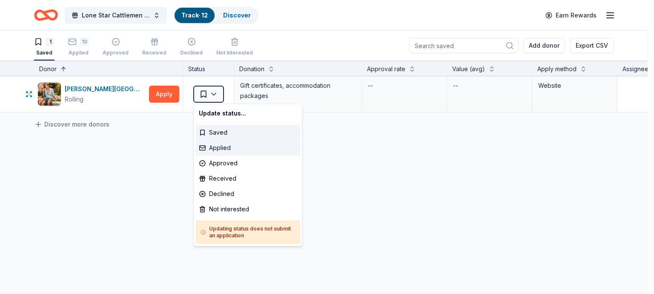
click at [226, 146] on div "Applied" at bounding box center [247, 147] width 105 height 15
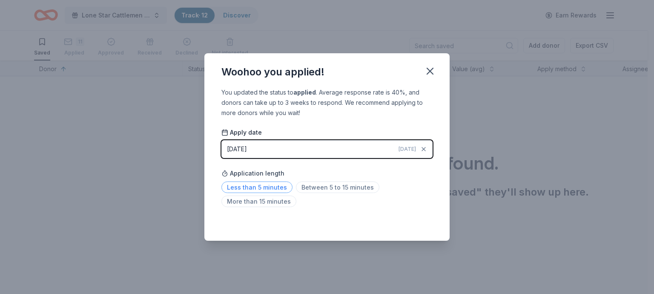
click at [260, 188] on span "Less than 5 minutes" at bounding box center [256, 186] width 71 height 11
click at [433, 72] on icon "button" at bounding box center [430, 71] width 12 height 12
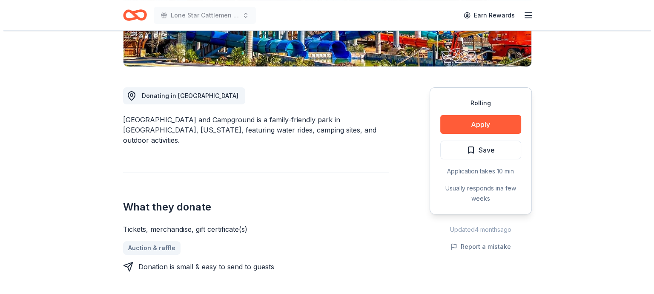
scroll to position [213, 0]
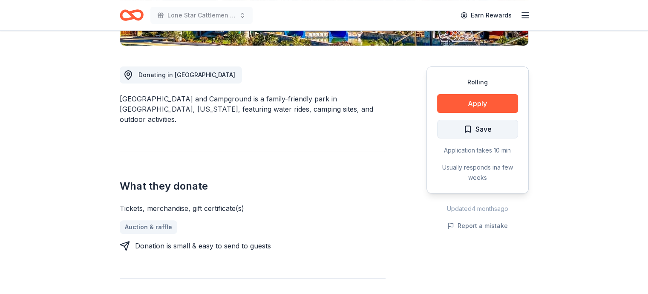
click at [465, 127] on span "Save" at bounding box center [477, 128] width 28 height 11
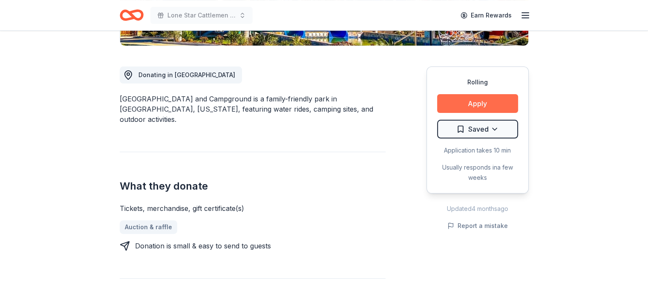
click at [473, 101] on button "Apply" at bounding box center [477, 103] width 81 height 19
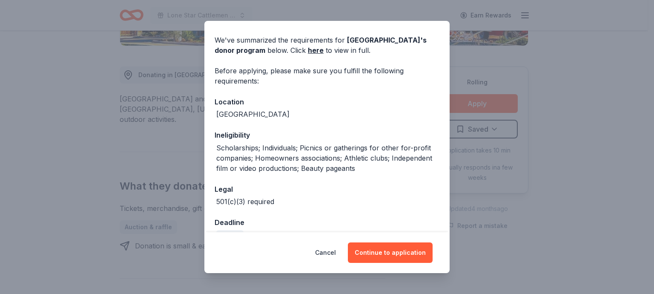
scroll to position [47, 0]
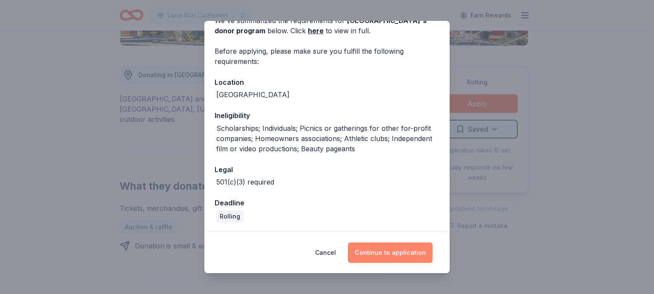
click at [390, 260] on button "Continue to application" at bounding box center [390, 252] width 85 height 20
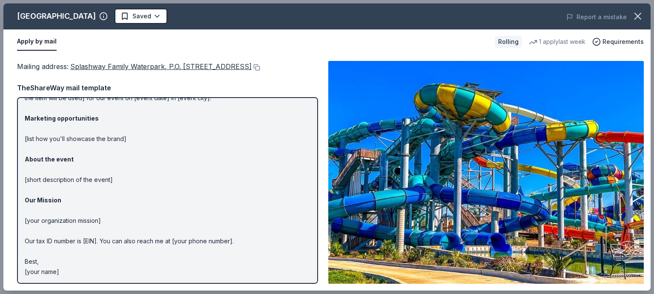
scroll to position [0, 0]
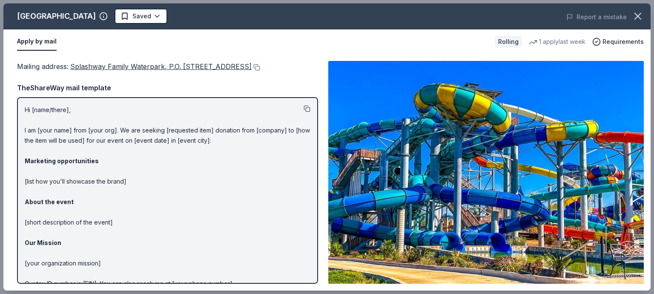
click at [304, 106] on button at bounding box center [307, 108] width 7 height 7
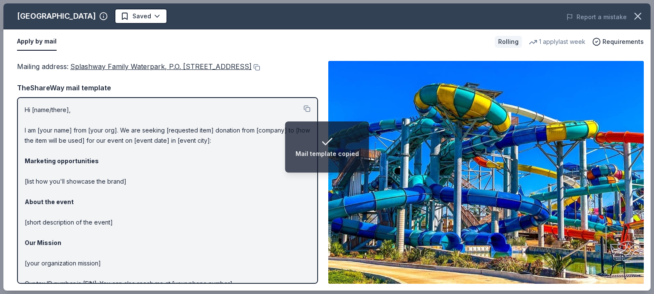
click at [215, 138] on p "Hi [name/there], I am [your name] from [your org]. We are seeking [requested it…" at bounding box center [168, 212] width 286 height 215
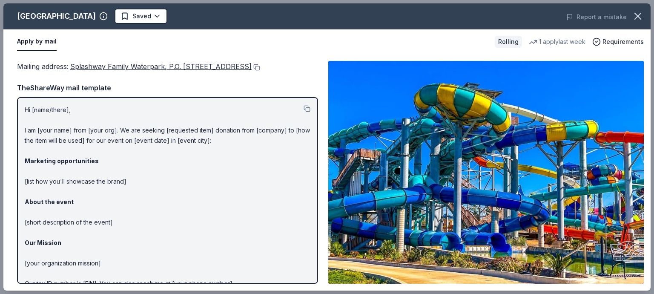
click at [53, 128] on p "Hi [name/there], I am [your name] from [your org]. We are seeking [requested it…" at bounding box center [168, 212] width 286 height 215
drag, startPoint x: 66, startPoint y: 125, endPoint x: 52, endPoint y: 130, distance: 15.1
click at [52, 130] on p "Hi [name/there], I am [your name] from [your org]. We are seeking [requested it…" at bounding box center [168, 212] width 286 height 215
click at [48, 106] on p "Hi [name/there], I am [your name] from [your org]. We are seeking [requested it…" at bounding box center [168, 212] width 286 height 215
click at [260, 67] on button at bounding box center [256, 67] width 9 height 7
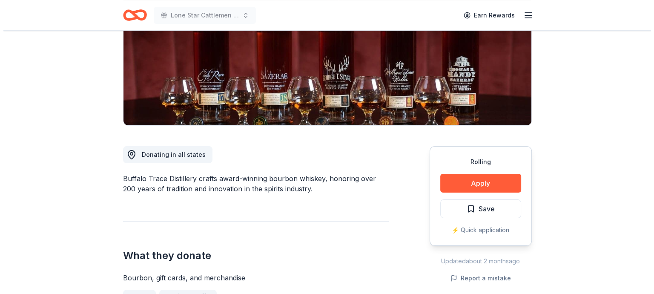
scroll to position [170, 0]
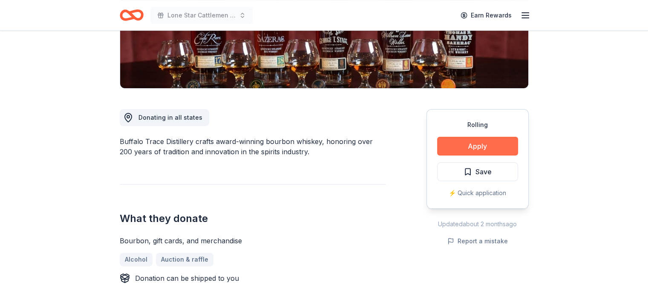
click at [480, 141] on button "Apply" at bounding box center [477, 146] width 81 height 19
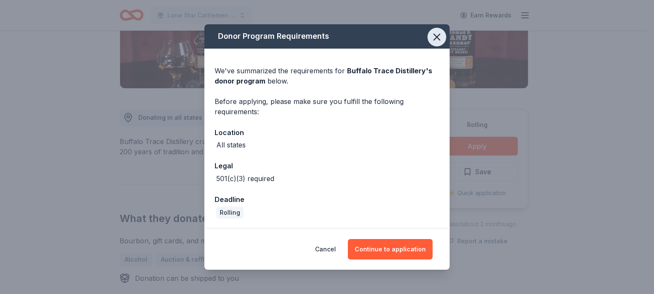
click at [438, 35] on icon "button" at bounding box center [437, 37] width 6 height 6
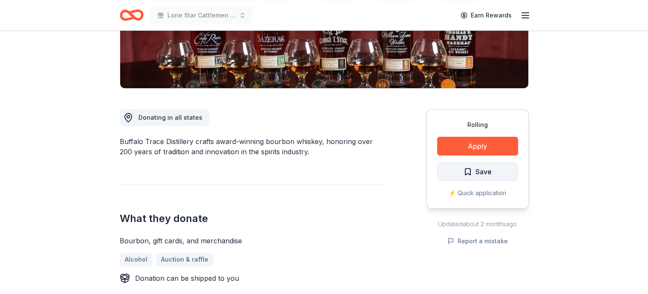
click at [468, 172] on span "Save" at bounding box center [477, 171] width 28 height 11
click at [467, 192] on div "⚡️ Quick application" at bounding box center [477, 193] width 81 height 10
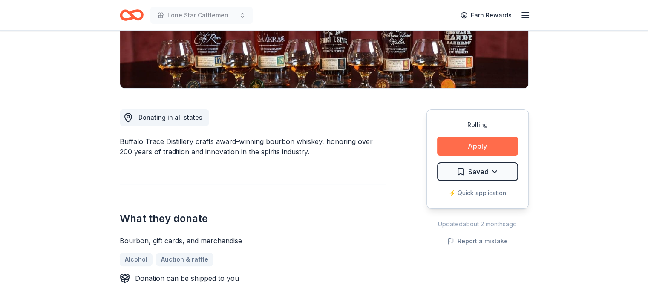
click at [476, 143] on button "Apply" at bounding box center [477, 146] width 81 height 19
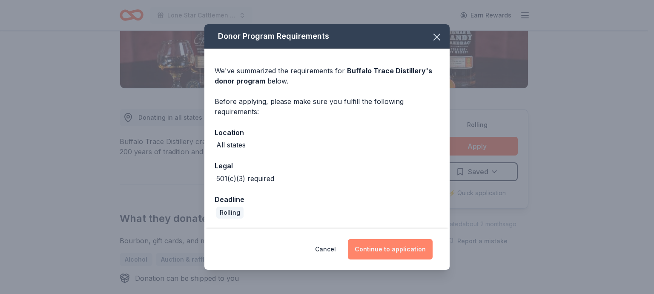
click at [412, 250] on button "Continue to application" at bounding box center [390, 249] width 85 height 20
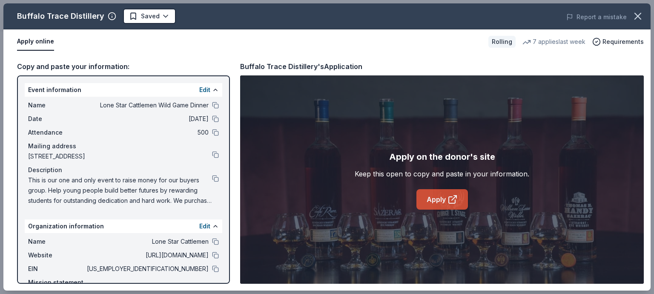
click at [452, 198] on icon at bounding box center [453, 199] width 10 height 10
drag, startPoint x: 120, startPoint y: 103, endPoint x: 97, endPoint y: 116, distance: 26.5
click at [92, 117] on span "[DATE]" at bounding box center [146, 119] width 123 height 10
click at [212, 102] on button at bounding box center [215, 105] width 7 height 7
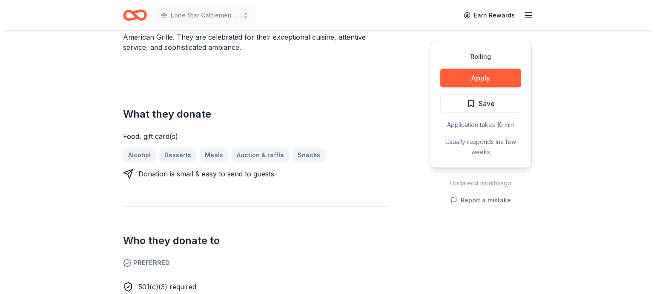
scroll to position [383, 0]
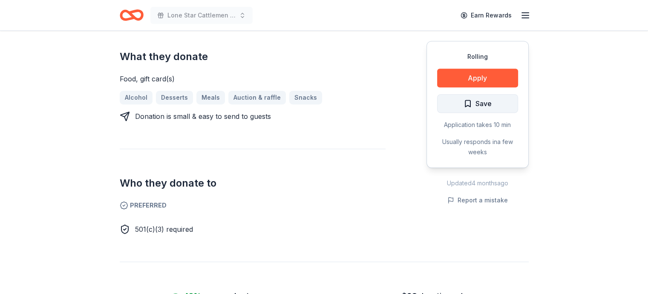
click at [467, 103] on span "Save" at bounding box center [477, 103] width 28 height 11
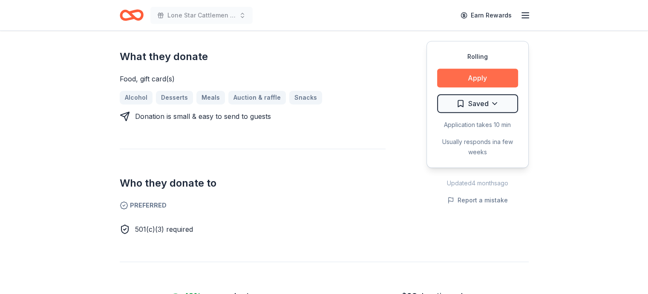
click at [476, 79] on button "Apply" at bounding box center [477, 78] width 81 height 19
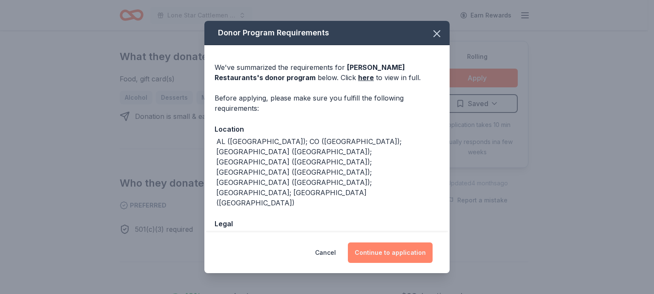
click at [382, 254] on button "Continue to application" at bounding box center [390, 252] width 85 height 20
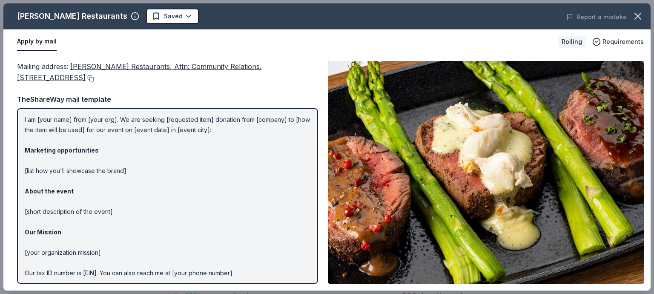
scroll to position [0, 0]
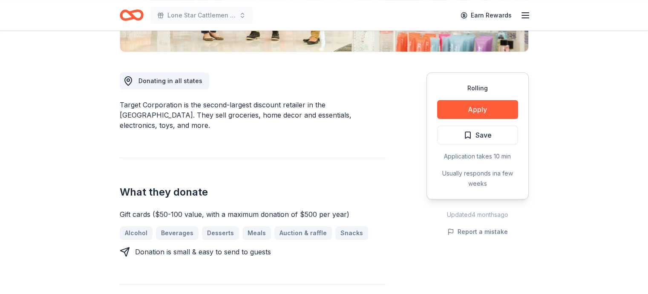
scroll to position [213, 0]
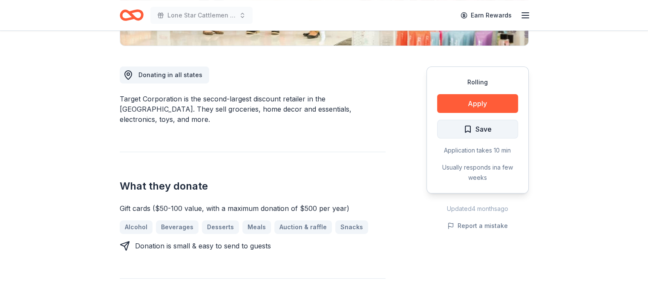
click at [468, 128] on span "Save" at bounding box center [477, 128] width 28 height 11
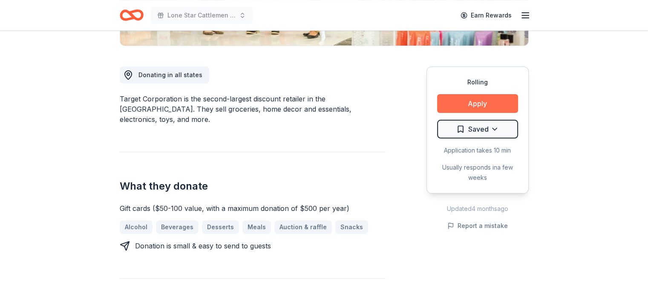
click at [479, 100] on button "Apply" at bounding box center [477, 103] width 81 height 19
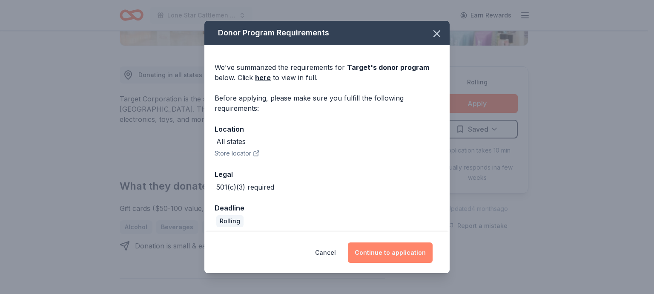
click at [398, 252] on button "Continue to application" at bounding box center [390, 252] width 85 height 20
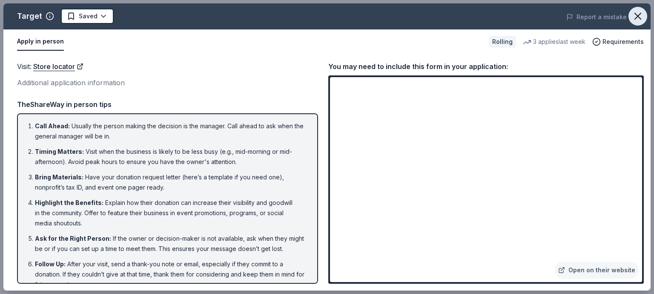
click at [640, 17] on icon "button" at bounding box center [638, 16] width 12 height 12
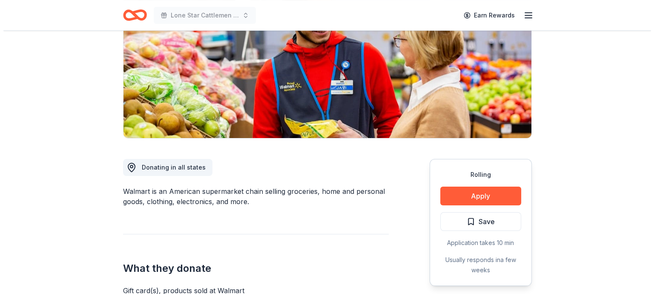
scroll to position [128, 0]
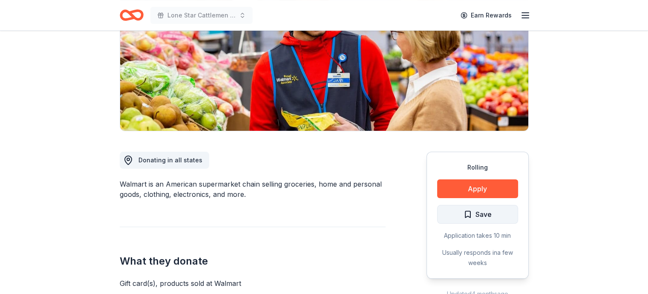
click at [467, 210] on span "Save" at bounding box center [477, 214] width 28 height 11
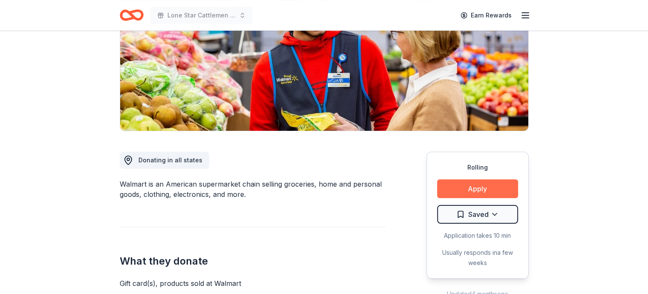
click at [470, 186] on button "Apply" at bounding box center [477, 188] width 81 height 19
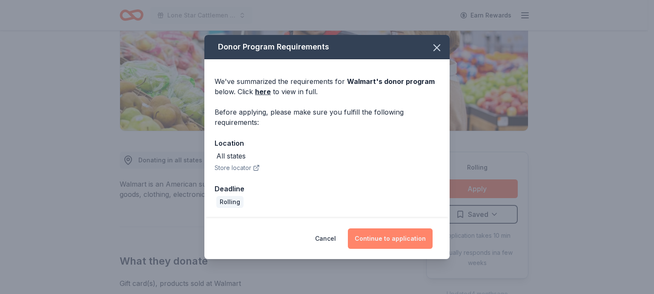
click at [372, 234] on button "Continue to application" at bounding box center [390, 238] width 85 height 20
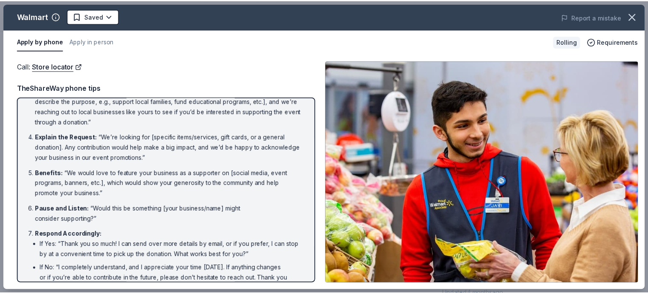
scroll to position [0, 0]
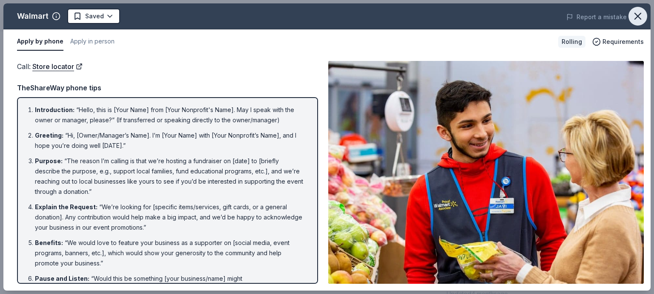
click at [639, 16] on icon "button" at bounding box center [638, 16] width 12 height 12
